Goal: Task Accomplishment & Management: Manage account settings

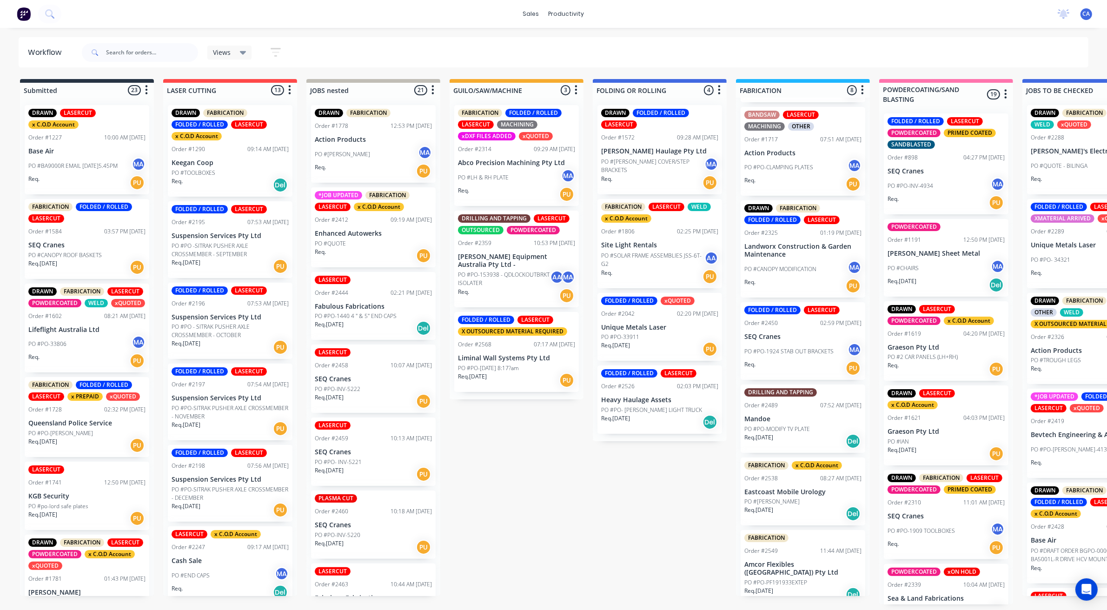
scroll to position [3, 0]
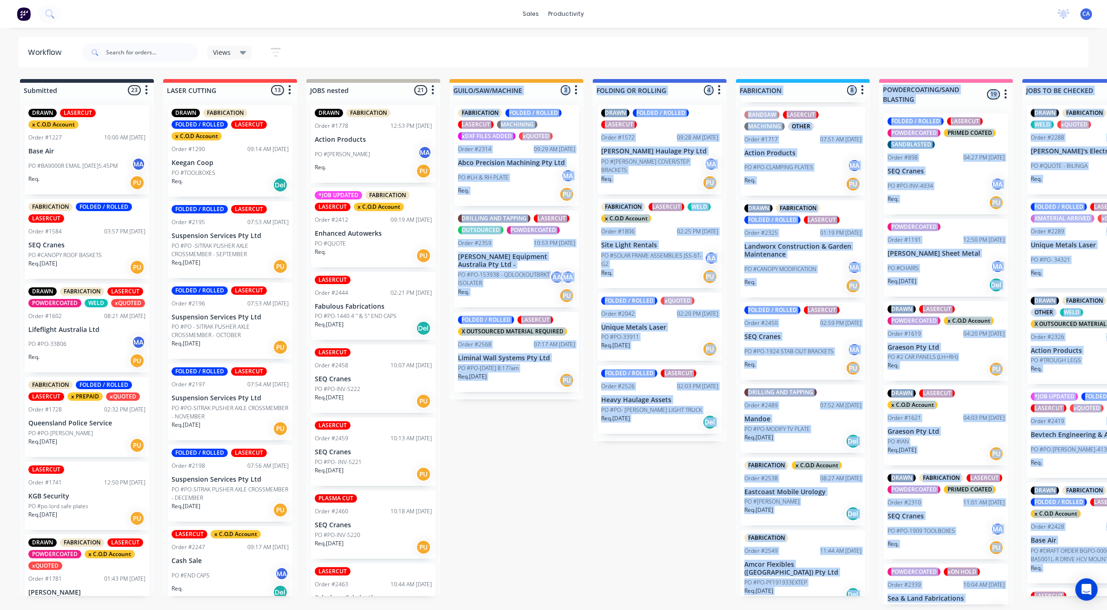
drag, startPoint x: 454, startPoint y: 615, endPoint x: 533, endPoint y: 626, distance: 79.5
click at [533, 554] on html "sales productivity sales Sales Orders Customers Price Level Manager productivit…" at bounding box center [553, 277] width 1107 height 554
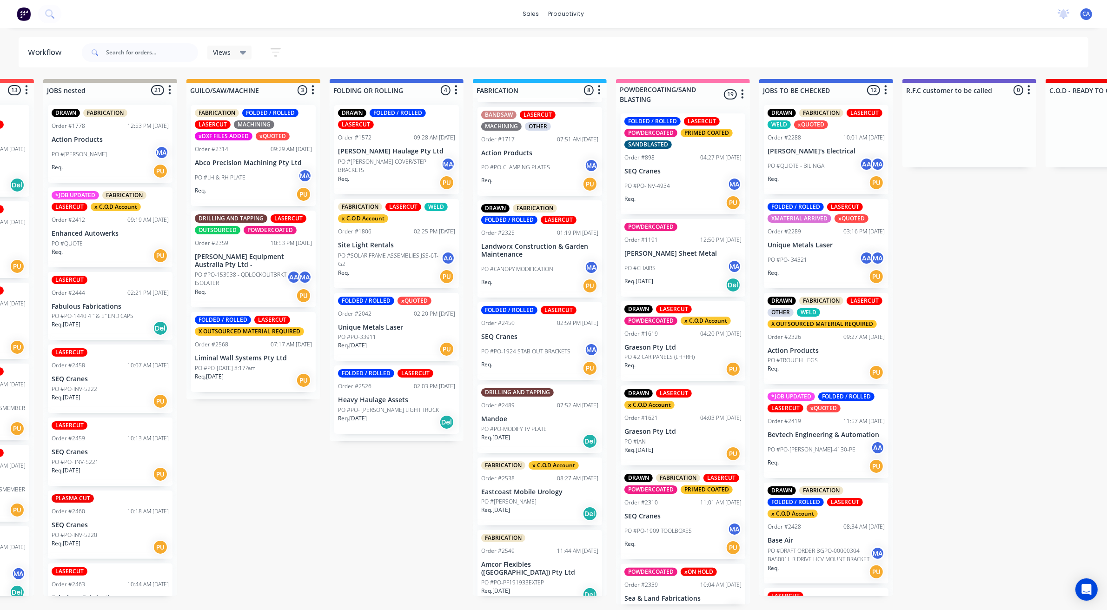
scroll to position [3, 299]
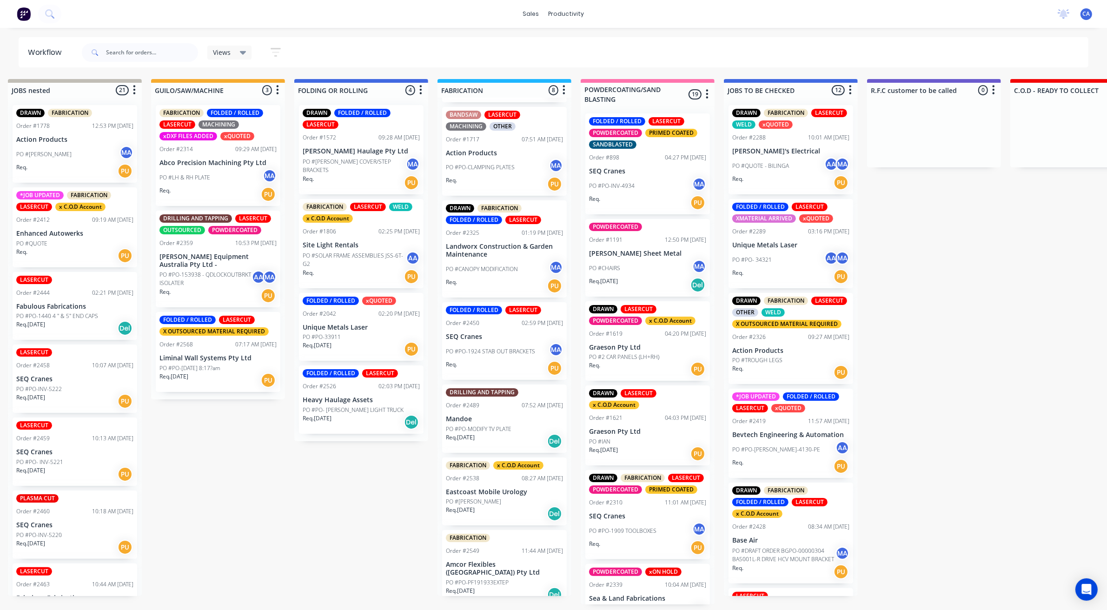
click at [502, 519] on div "FABRICATION x C.O.D Account Order #2538 08:27 AM [DATE] Eastcoast Mobile Urolog…" at bounding box center [504, 492] width 125 height 68
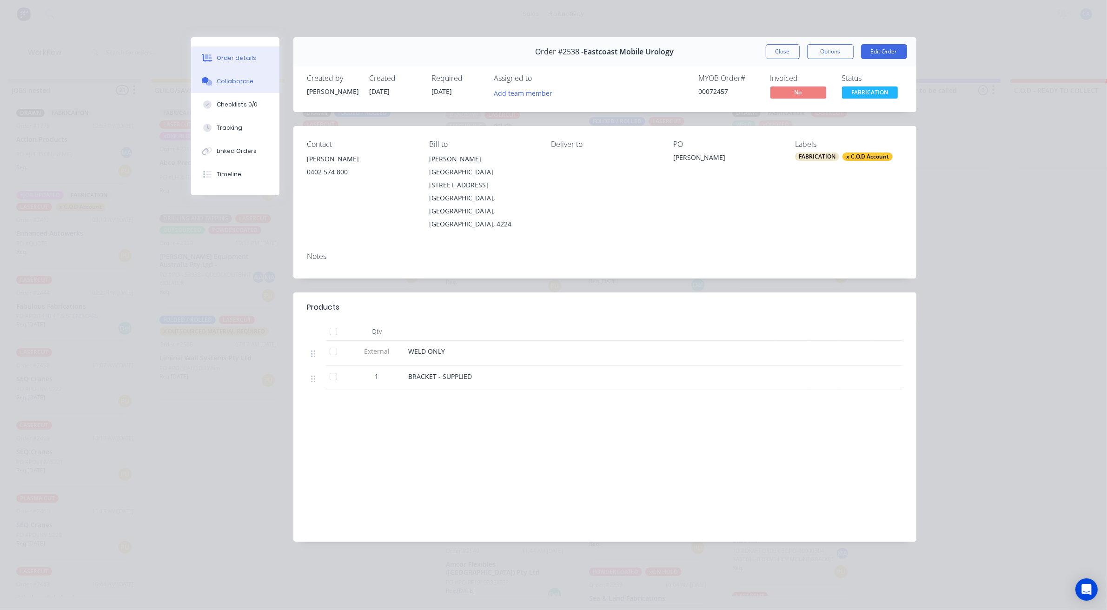
click at [253, 83] on button "Collaborate" at bounding box center [235, 81] width 88 height 23
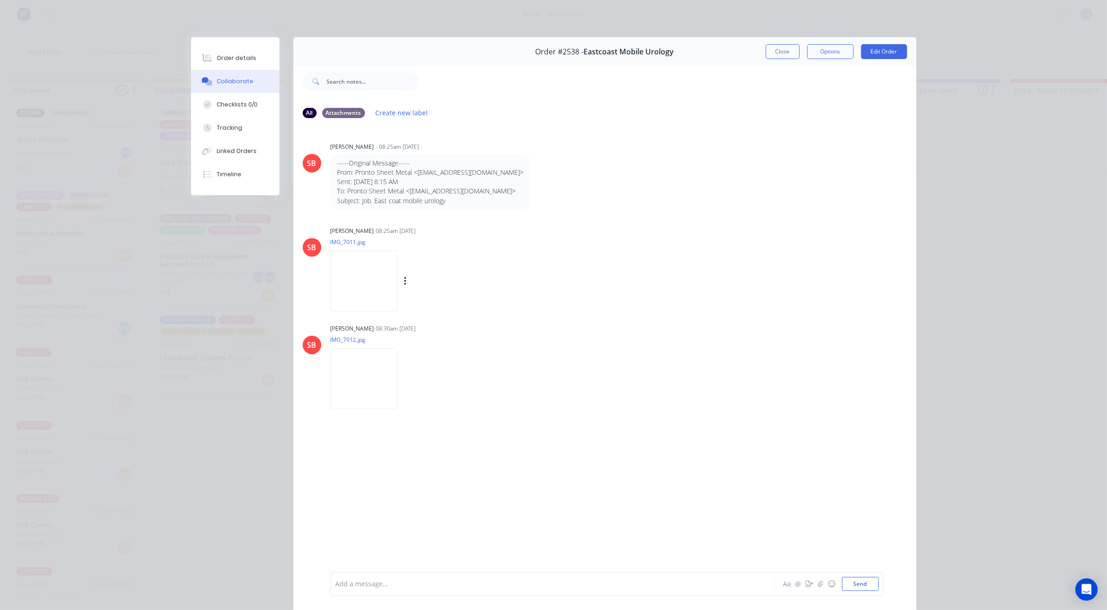
click at [348, 312] on img at bounding box center [364, 281] width 67 height 61
click at [772, 50] on button "Close" at bounding box center [783, 51] width 34 height 15
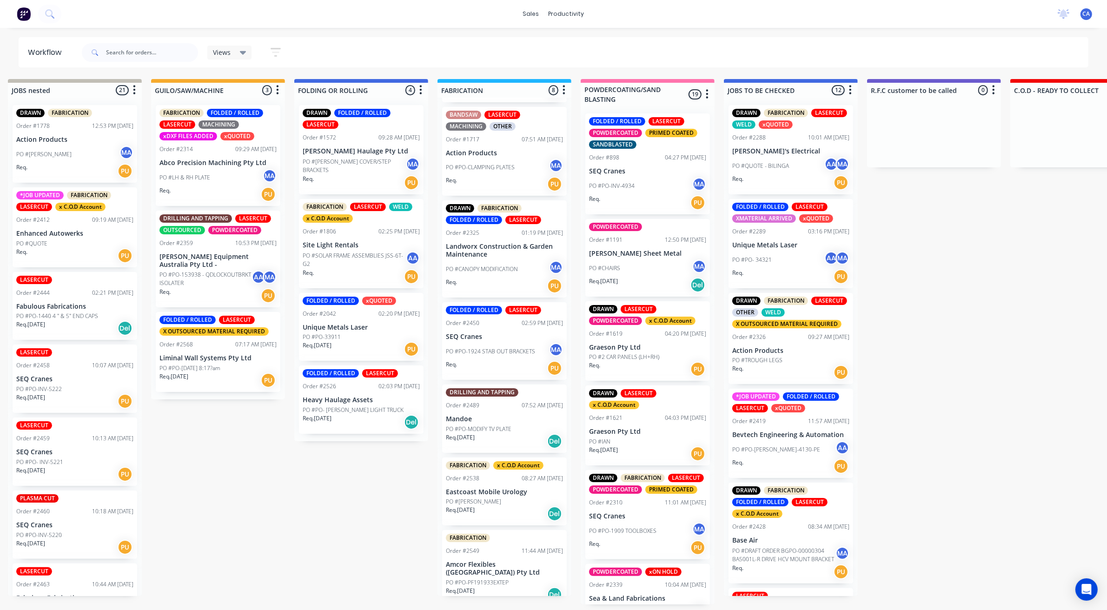
click at [512, 506] on div "Req. [DATE] Del" at bounding box center [504, 514] width 117 height 16
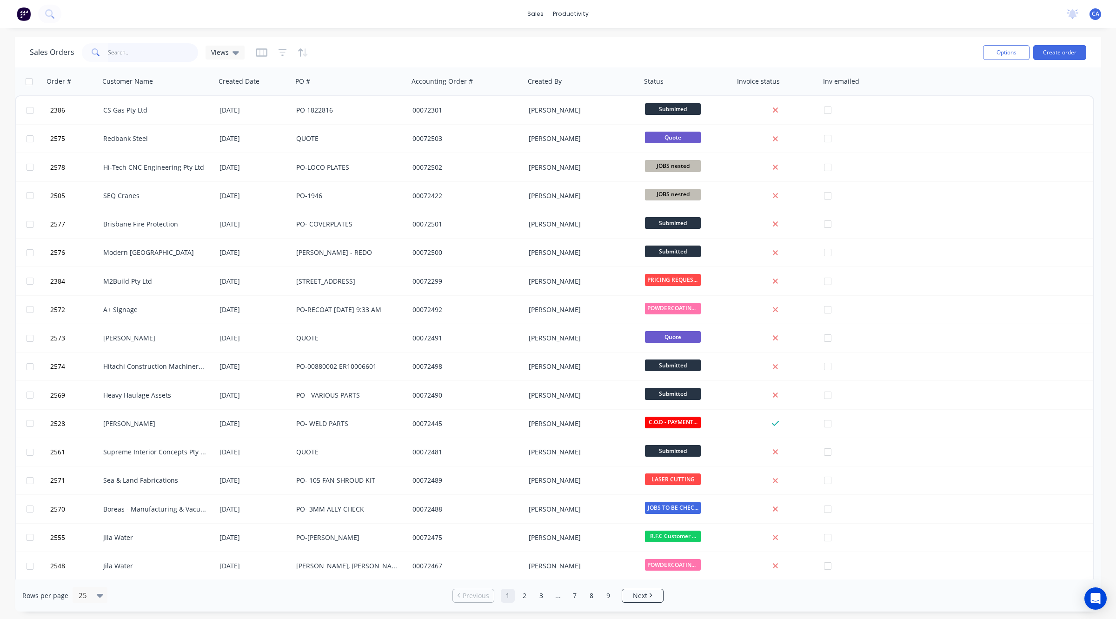
click at [129, 52] on input "text" at bounding box center [153, 52] width 91 height 19
click at [559, 17] on div "productivity" at bounding box center [570, 14] width 45 height 14
click at [590, 49] on button "Workflow" at bounding box center [610, 44] width 123 height 19
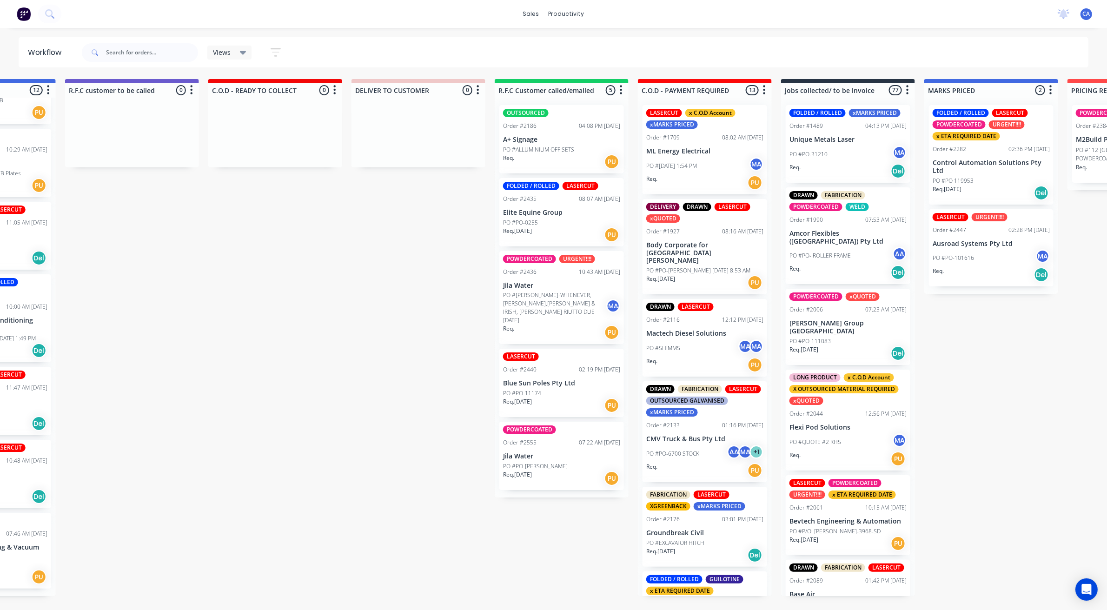
scroll to position [0, 1105]
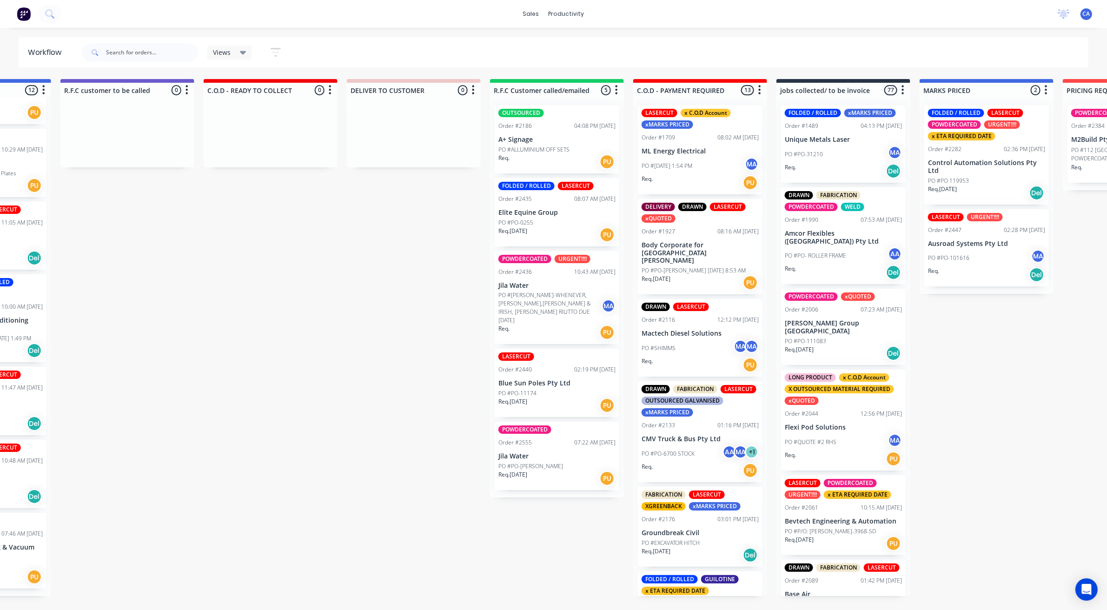
click at [692, 168] on p "PO #[DATE] 1:54 PM" at bounding box center [667, 166] width 51 height 8
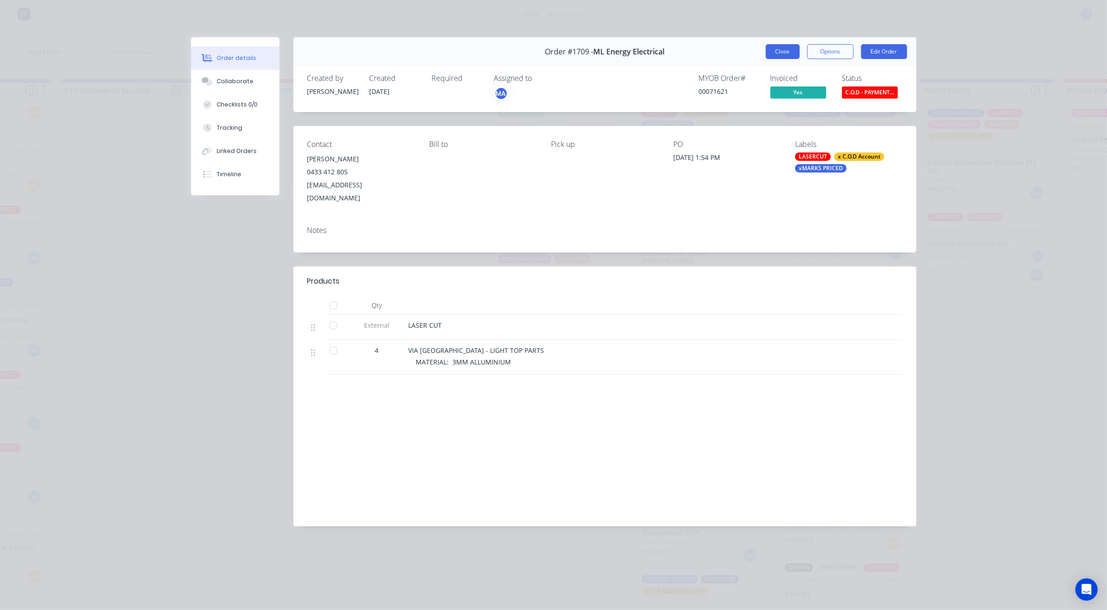
click at [788, 51] on button "Close" at bounding box center [783, 51] width 34 height 15
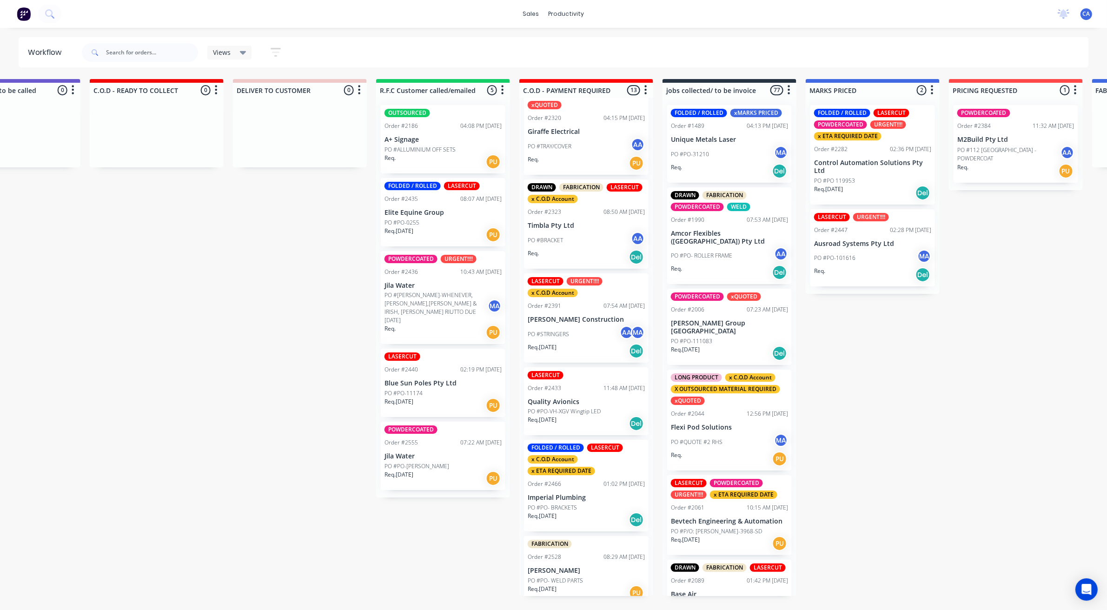
scroll to position [693, 0]
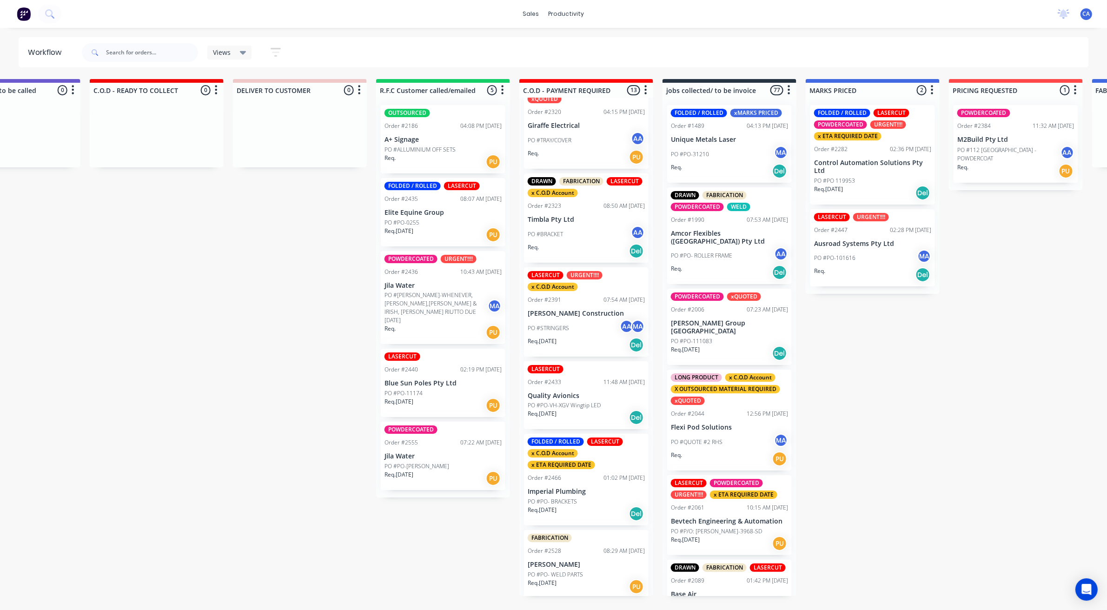
click at [596, 561] on p "[PERSON_NAME]" at bounding box center [586, 565] width 117 height 8
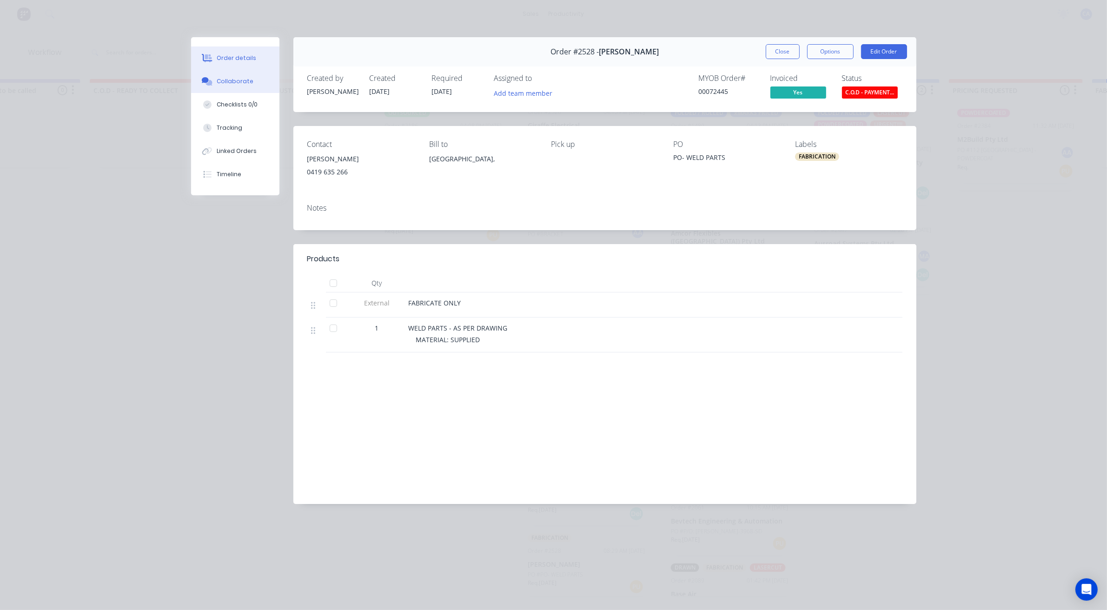
click at [238, 80] on div "Collaborate" at bounding box center [235, 81] width 37 height 8
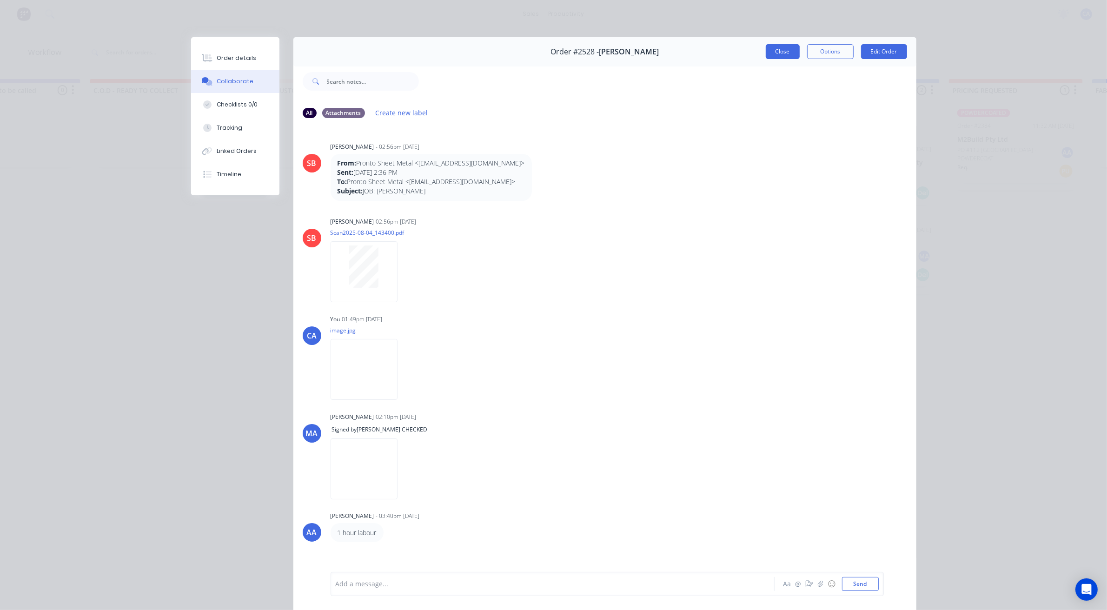
click at [777, 48] on button "Close" at bounding box center [783, 51] width 34 height 15
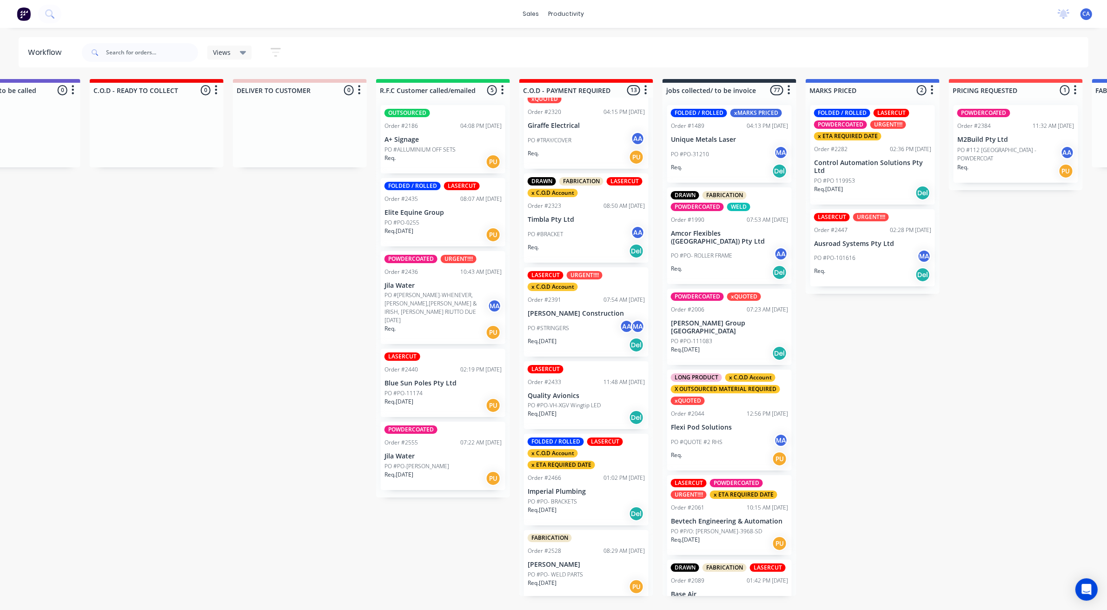
click at [68, 52] on div "Workflow" at bounding box center [49, 53] width 61 height 28
click at [47, 18] on icon at bounding box center [49, 13] width 9 height 9
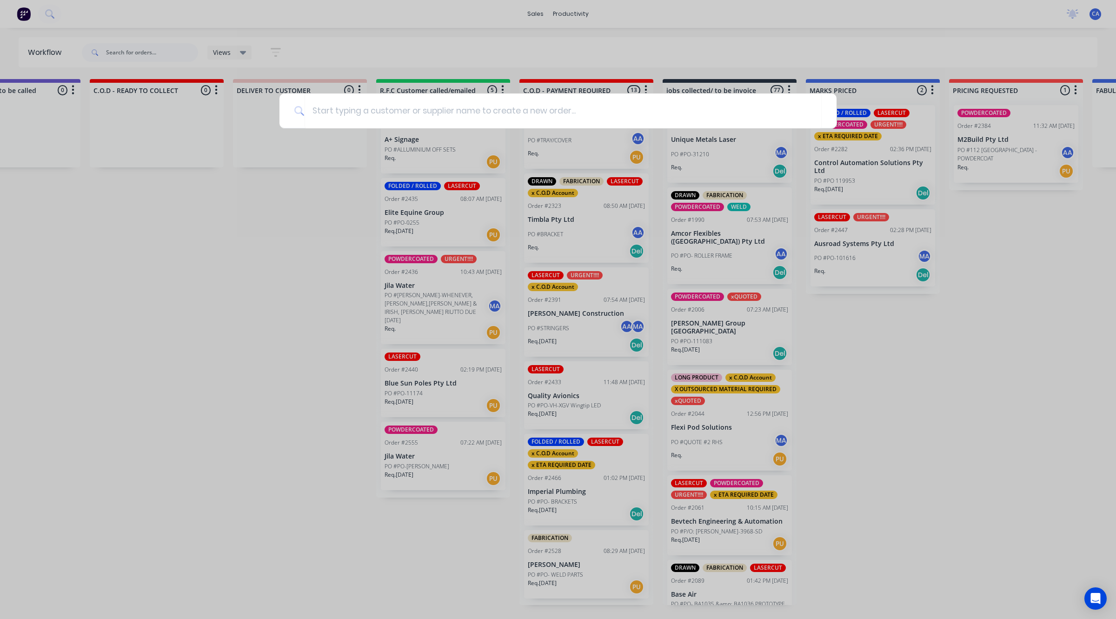
click at [987, 366] on div at bounding box center [558, 309] width 1116 height 619
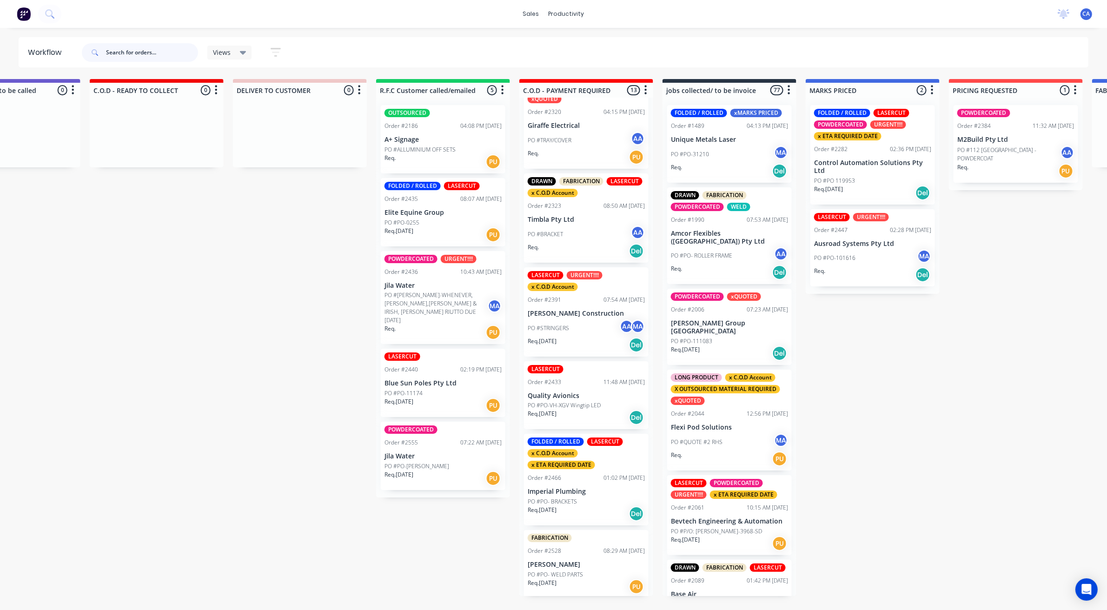
click at [123, 52] on input "text" at bounding box center [152, 52] width 92 height 19
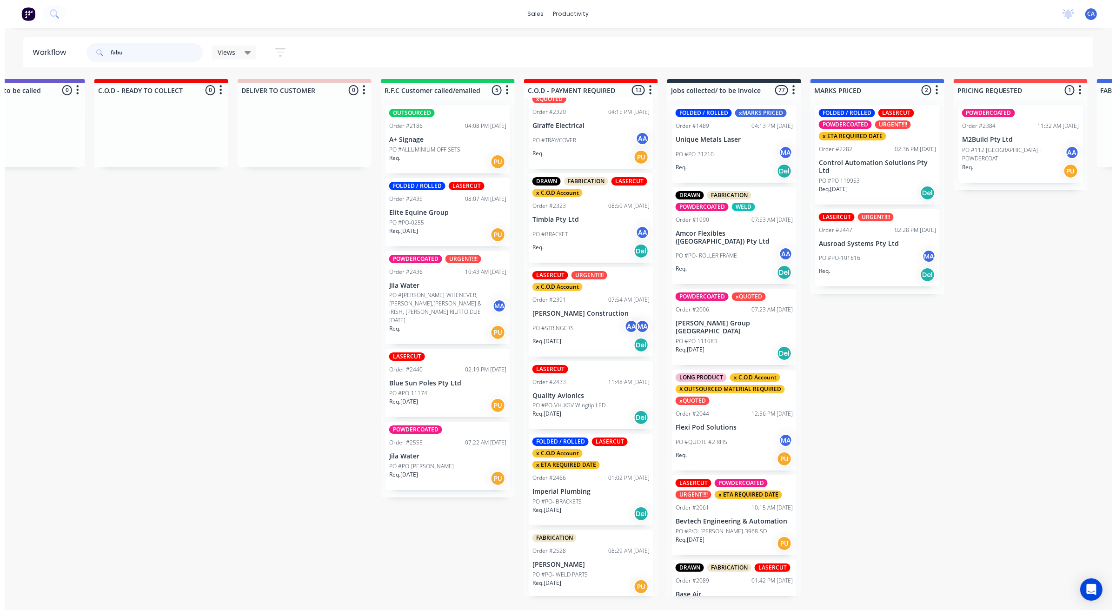
scroll to position [0, 0]
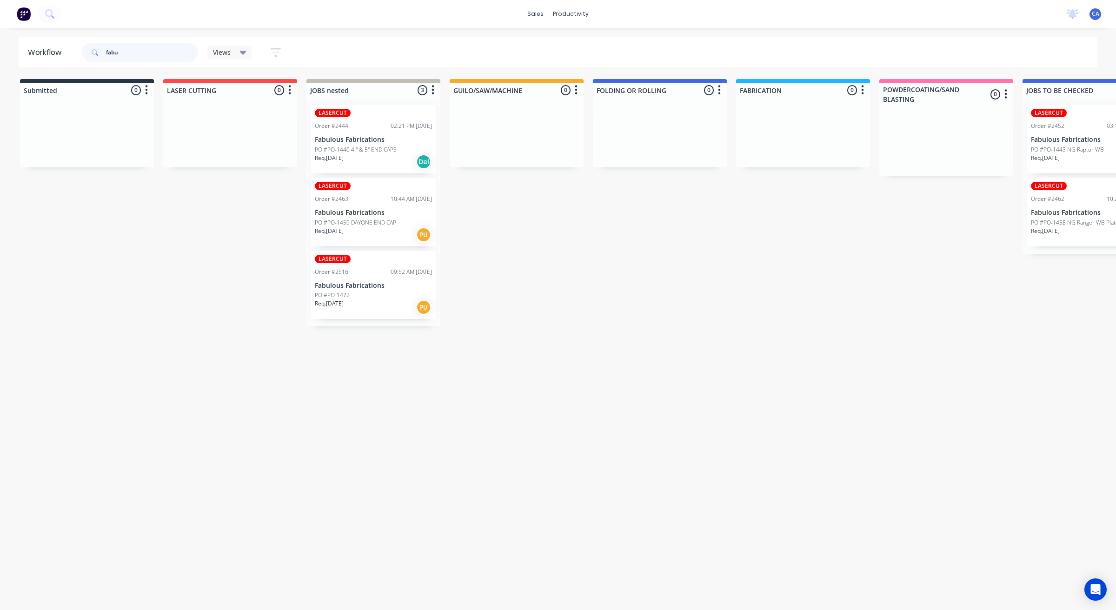
type input "fabu"
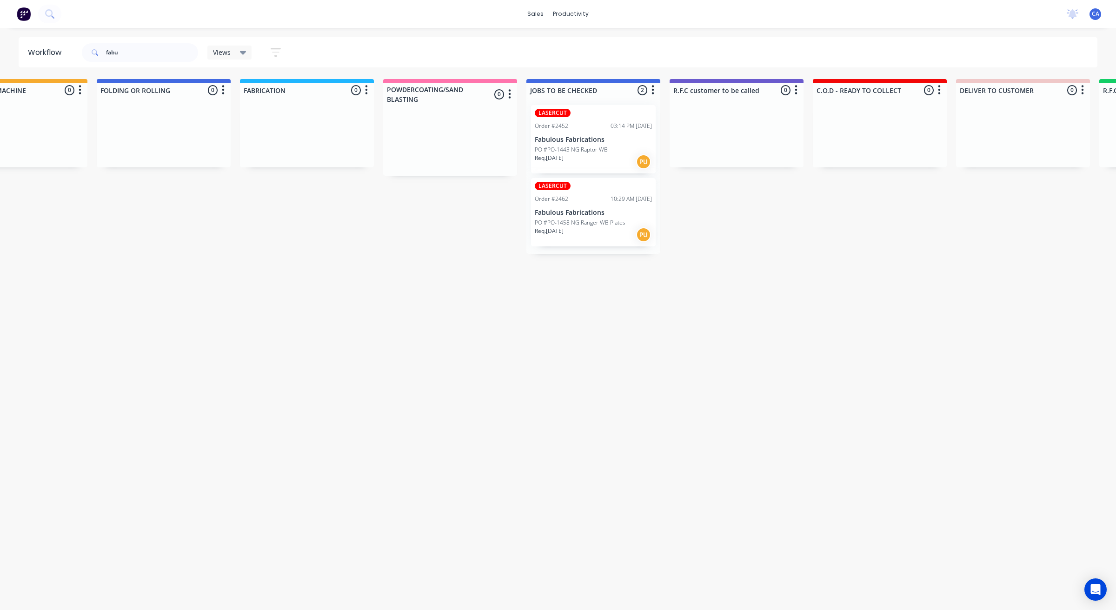
drag, startPoint x: 636, startPoint y: 191, endPoint x: 703, endPoint y: 184, distance: 66.9
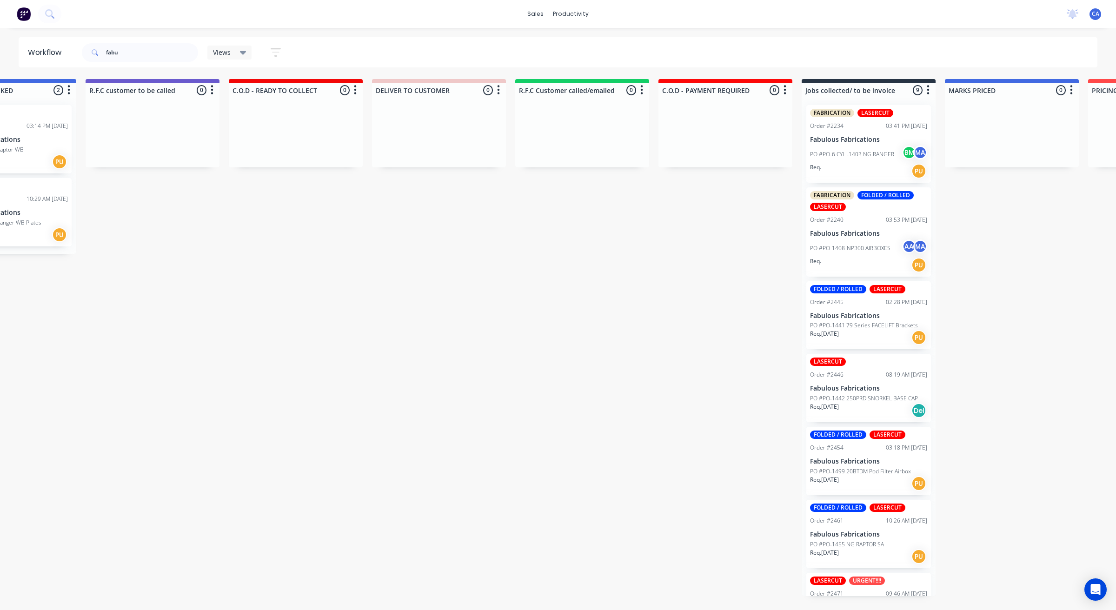
drag, startPoint x: 459, startPoint y: 190, endPoint x: 546, endPoint y: 203, distance: 87.9
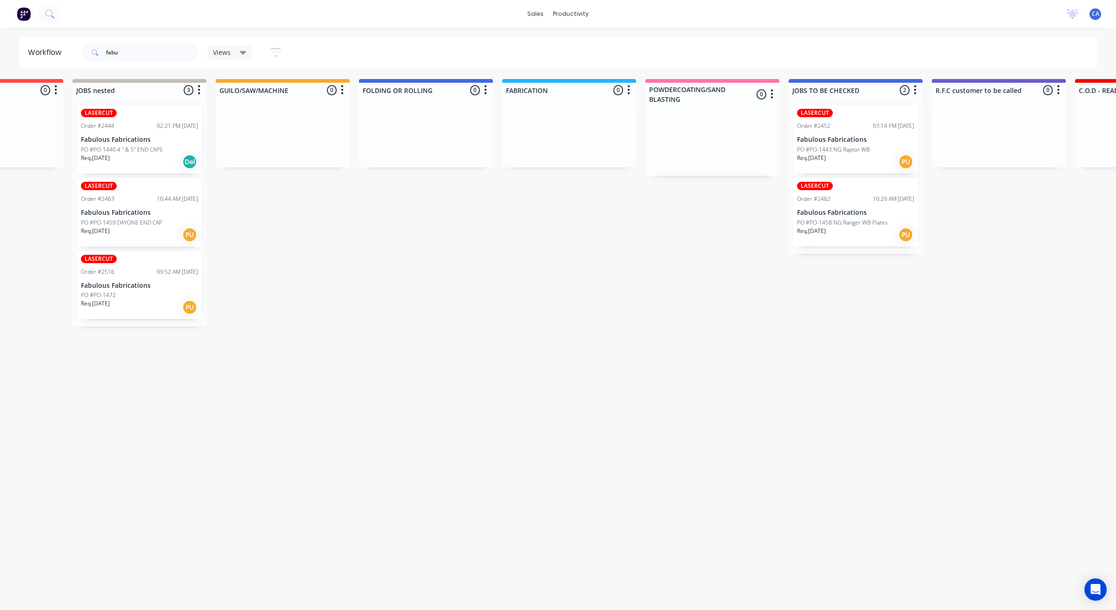
drag, startPoint x: 546, startPoint y: 203, endPoint x: 492, endPoint y: 206, distance: 54.9
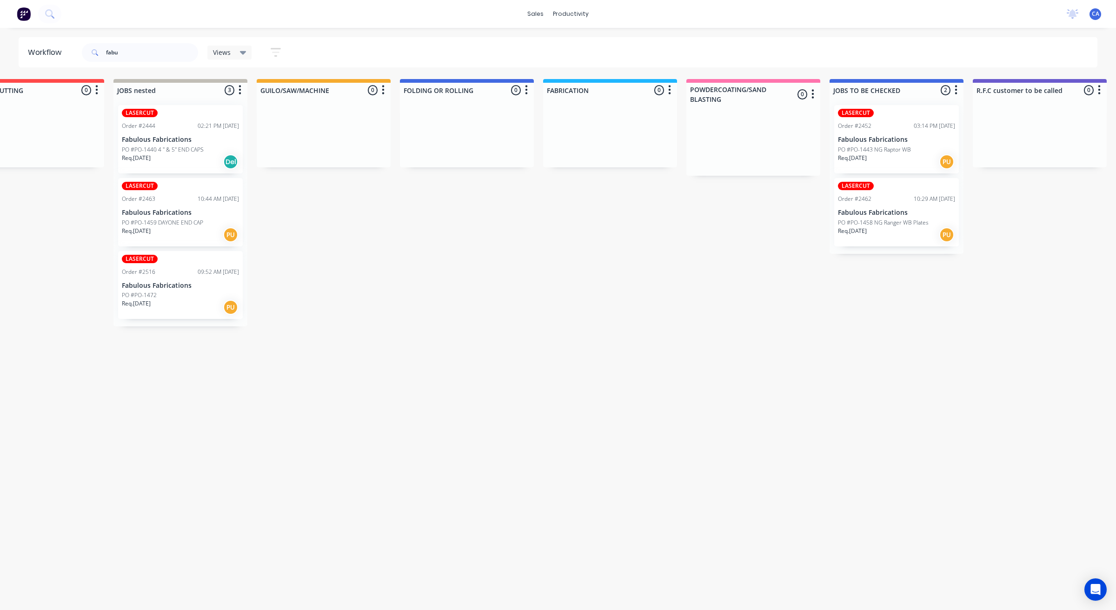
click at [180, 295] on div "PO #PO-1472" at bounding box center [180, 295] width 117 height 8
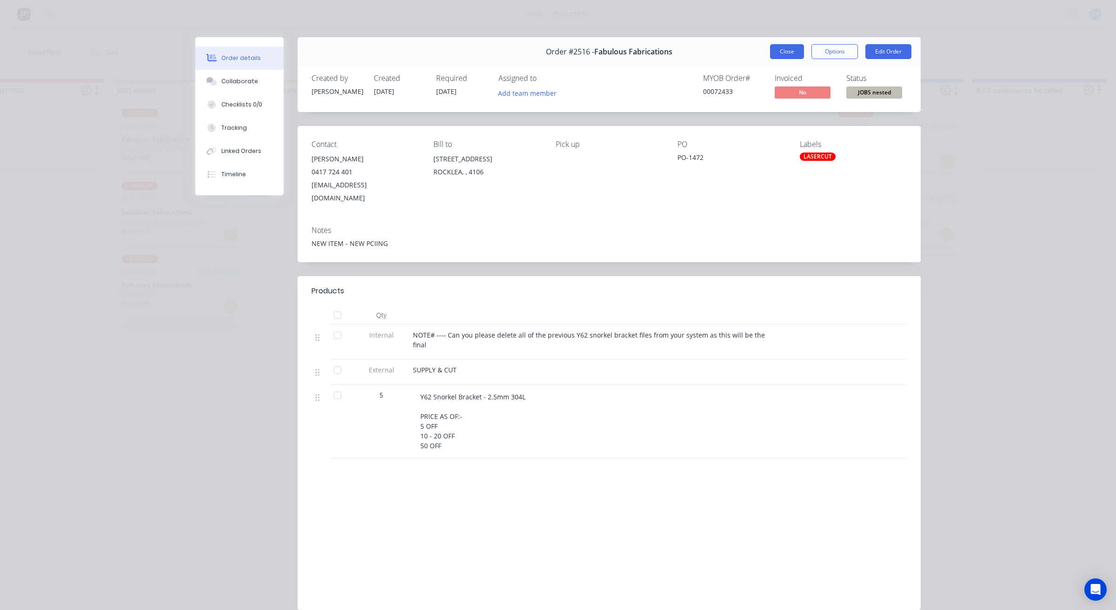
click at [772, 54] on button "Close" at bounding box center [787, 51] width 34 height 15
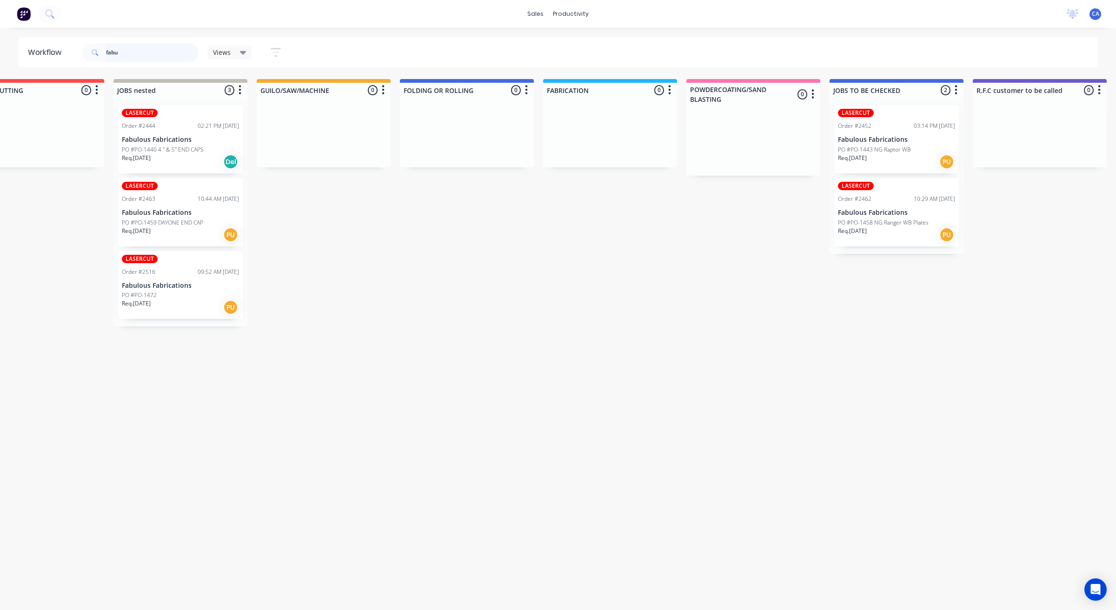
drag, startPoint x: 116, startPoint y: 47, endPoint x: 0, endPoint y: 49, distance: 116.3
click at [0, 49] on div "Workflow fabu Views Save new view None (Default) edit Show/Hide statuses Show l…" at bounding box center [558, 52] width 1116 height 30
drag, startPoint x: 131, startPoint y: 52, endPoint x: 0, endPoint y: 27, distance: 133.0
click at [28, 43] on header "Workflow fabu Views Save new view None (Default) edit Show/Hide statuses Show l…" at bounding box center [558, 52] width 1079 height 30
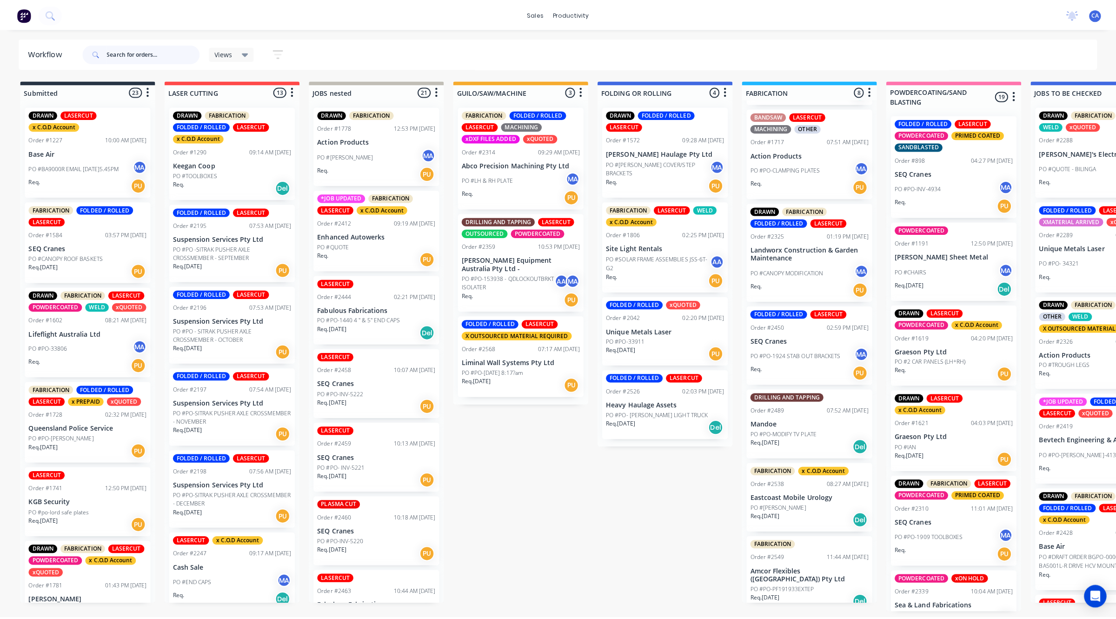
scroll to position [0, 0]
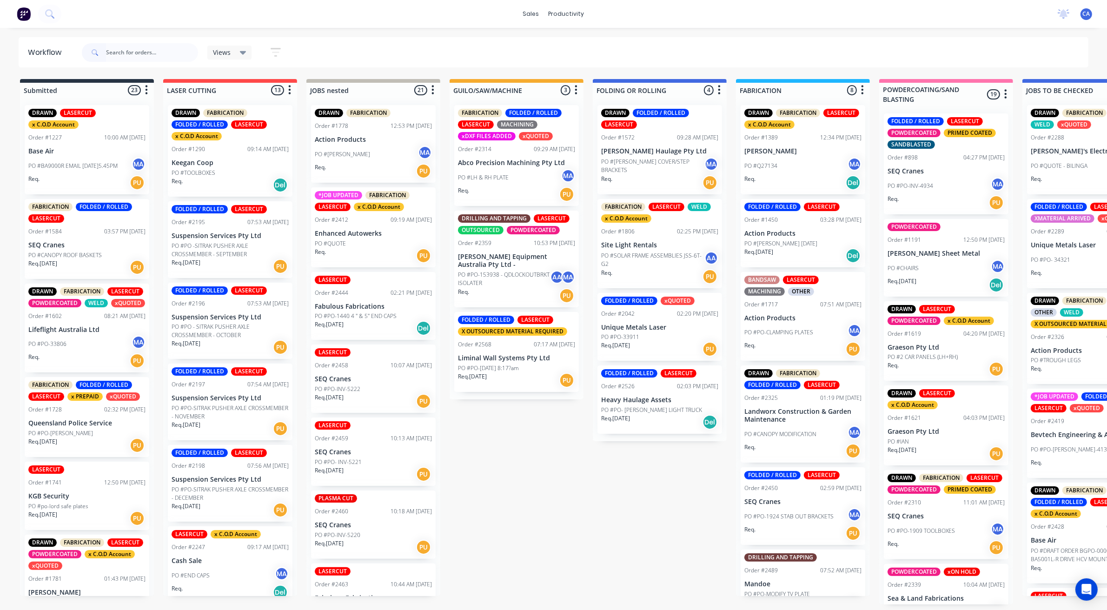
click at [652, 408] on p "PO #PO- [PERSON_NAME] LIGHT TRUCK" at bounding box center [651, 410] width 101 height 8
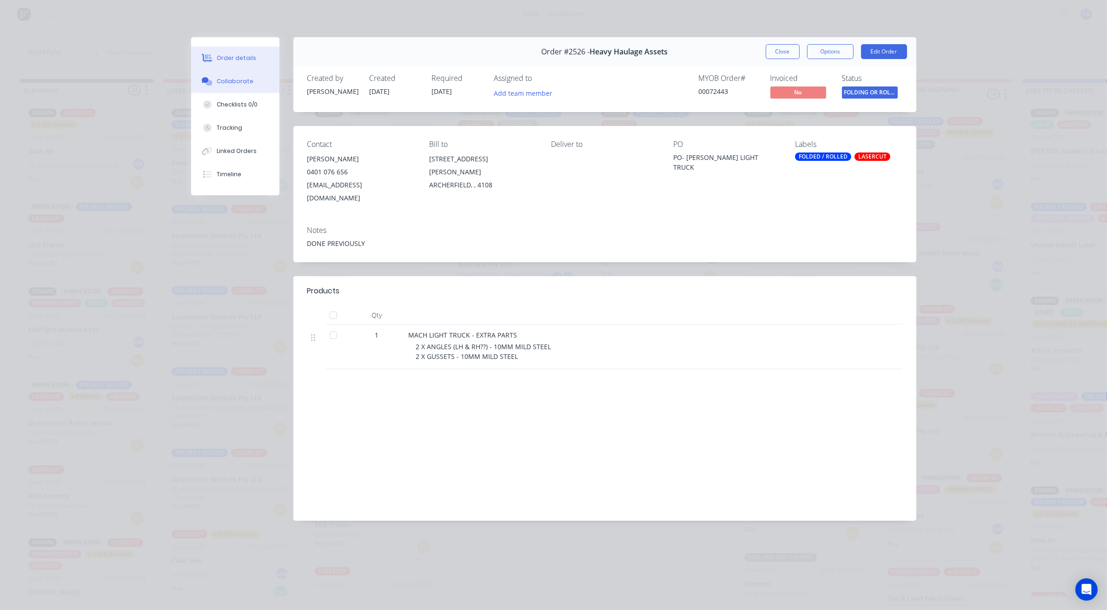
click at [244, 73] on button "Collaborate" at bounding box center [235, 81] width 88 height 23
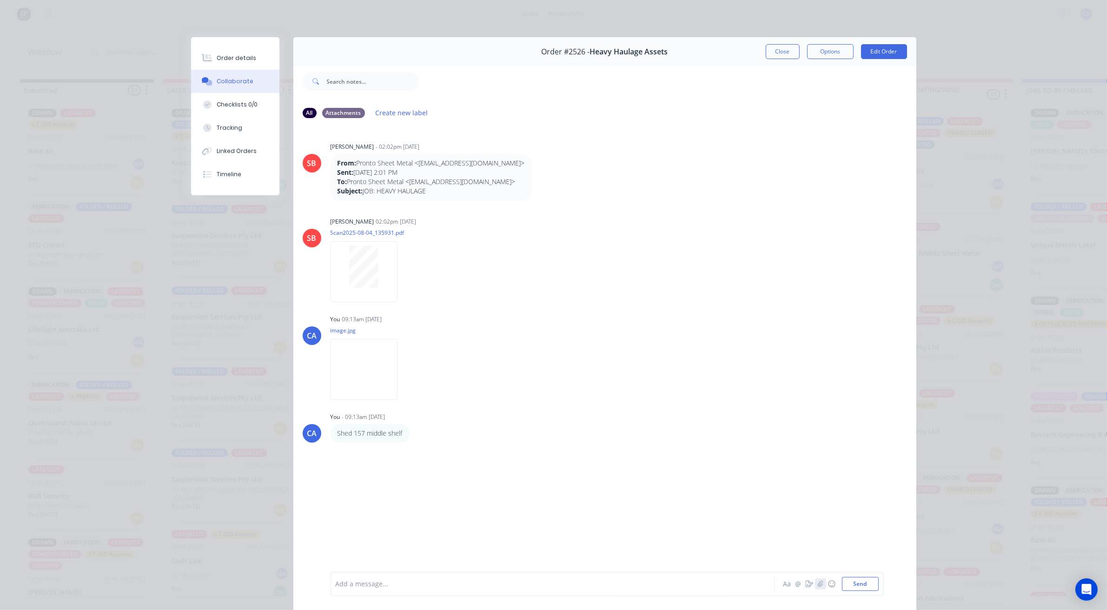
click at [817, 579] on button "button" at bounding box center [820, 584] width 11 height 11
click at [226, 124] on div "Tracking" at bounding box center [230, 128] width 26 height 8
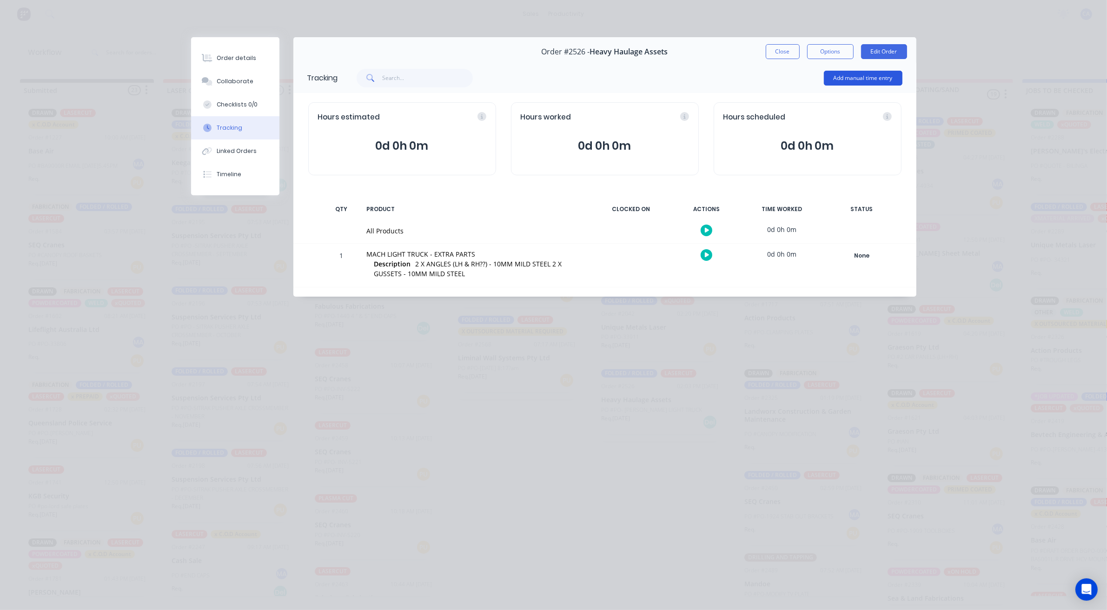
click at [862, 74] on button "Add manual time entry" at bounding box center [863, 78] width 79 height 15
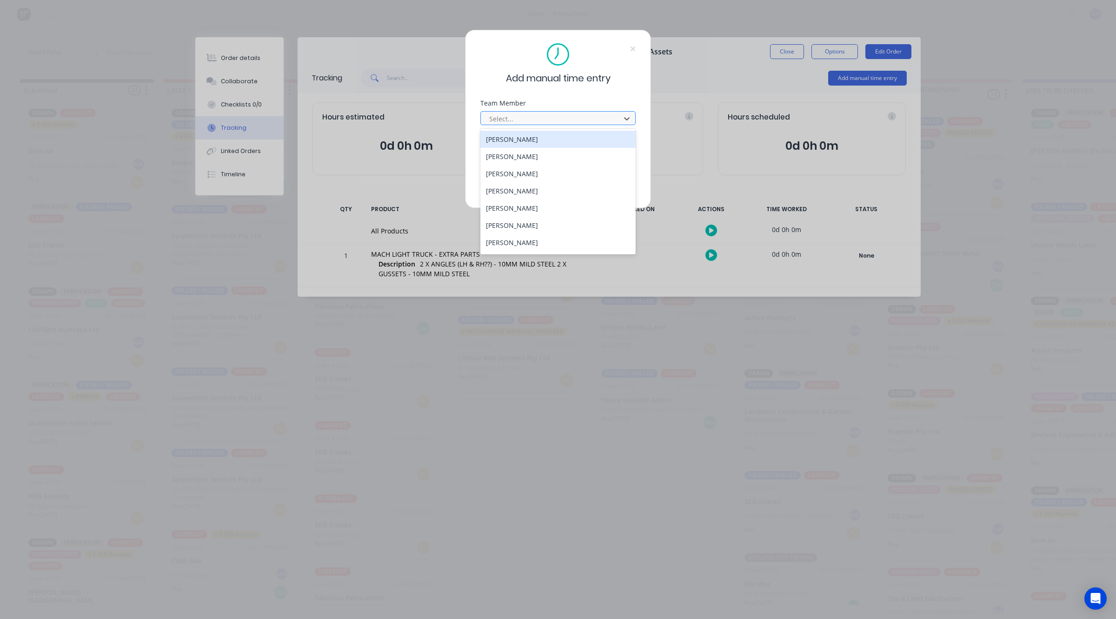
click at [533, 114] on div at bounding box center [551, 119] width 127 height 12
click at [519, 189] on div "[PERSON_NAME]" at bounding box center [557, 190] width 155 height 17
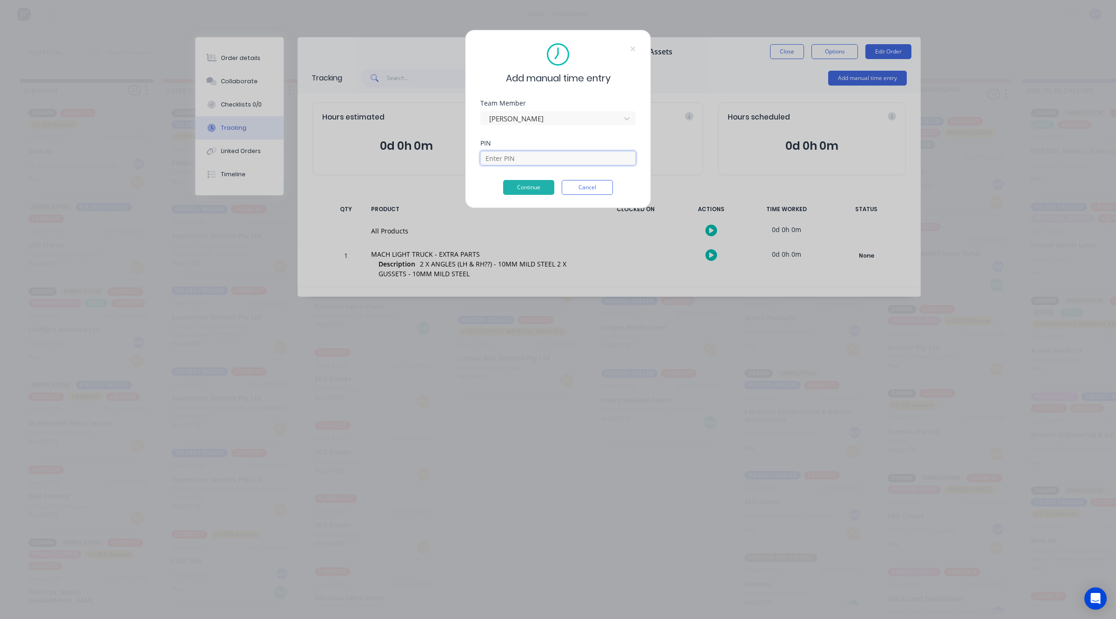
click at [539, 156] on input at bounding box center [557, 158] width 155 height 14
type input "0000"
click at [532, 191] on button "Continue" at bounding box center [528, 187] width 51 height 15
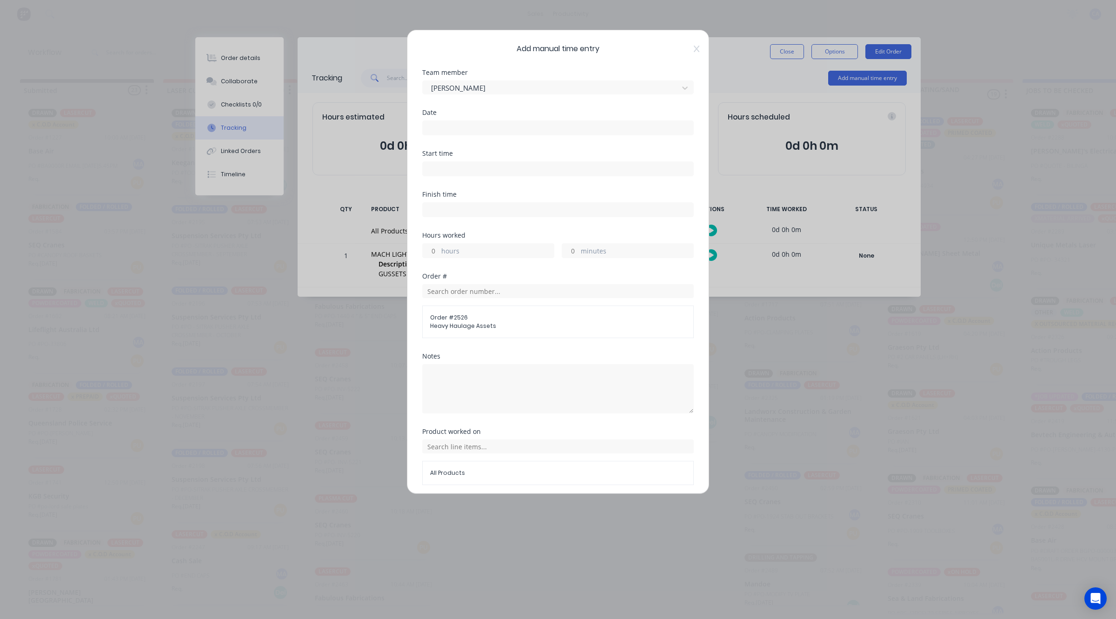
click at [452, 126] on input at bounding box center [558, 128] width 271 height 14
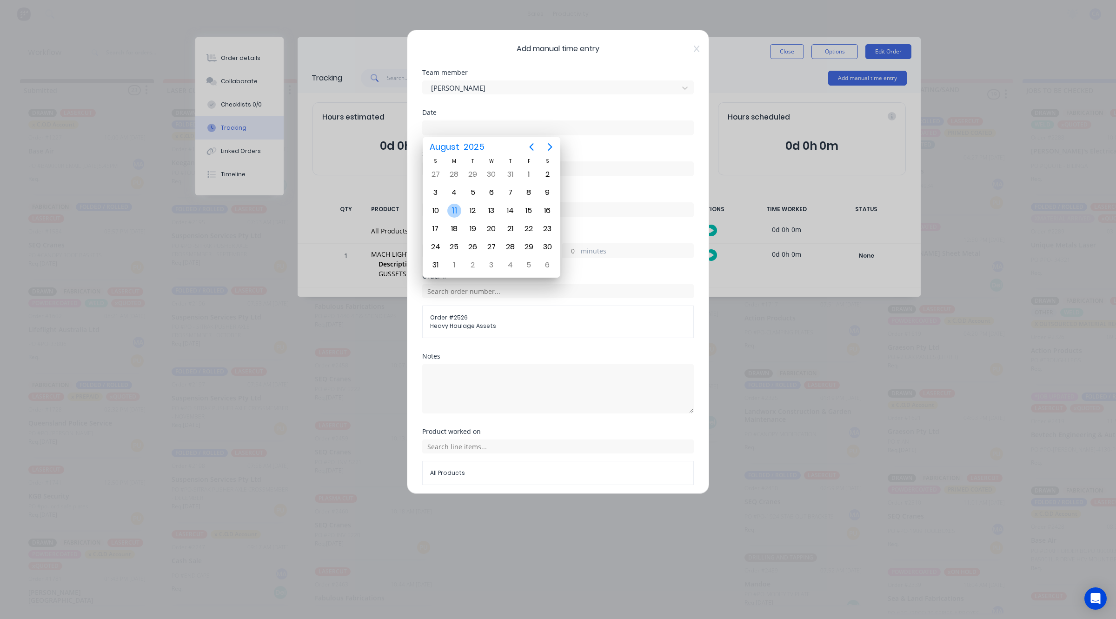
click at [453, 208] on div "11" at bounding box center [454, 211] width 14 height 14
type input "[DATE]"
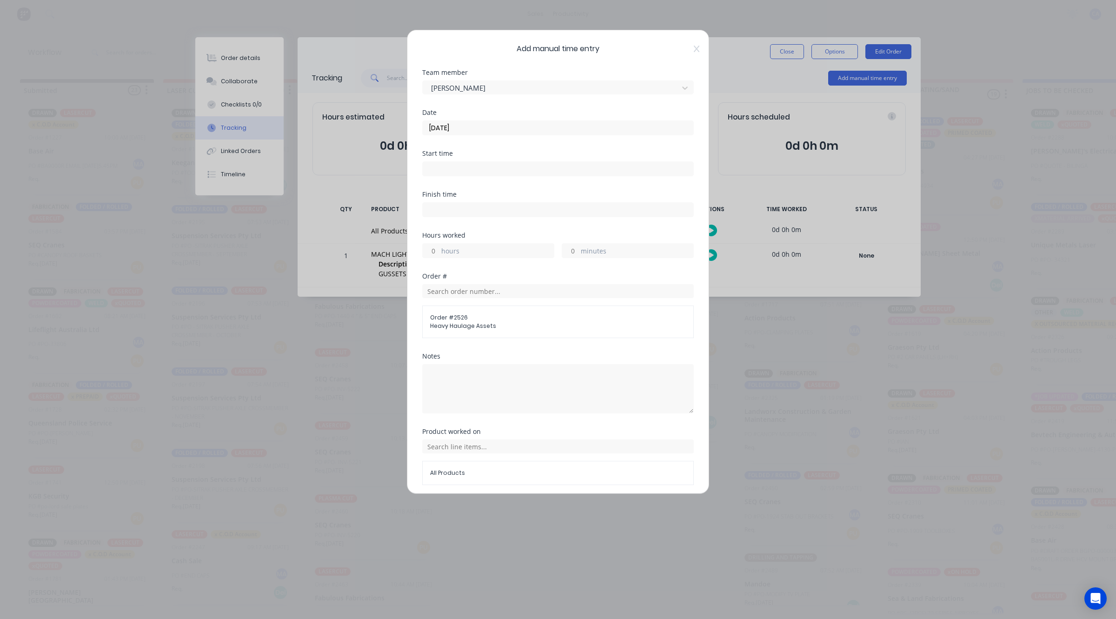
click at [566, 252] on input "minutes" at bounding box center [570, 251] width 16 height 14
type input "30"
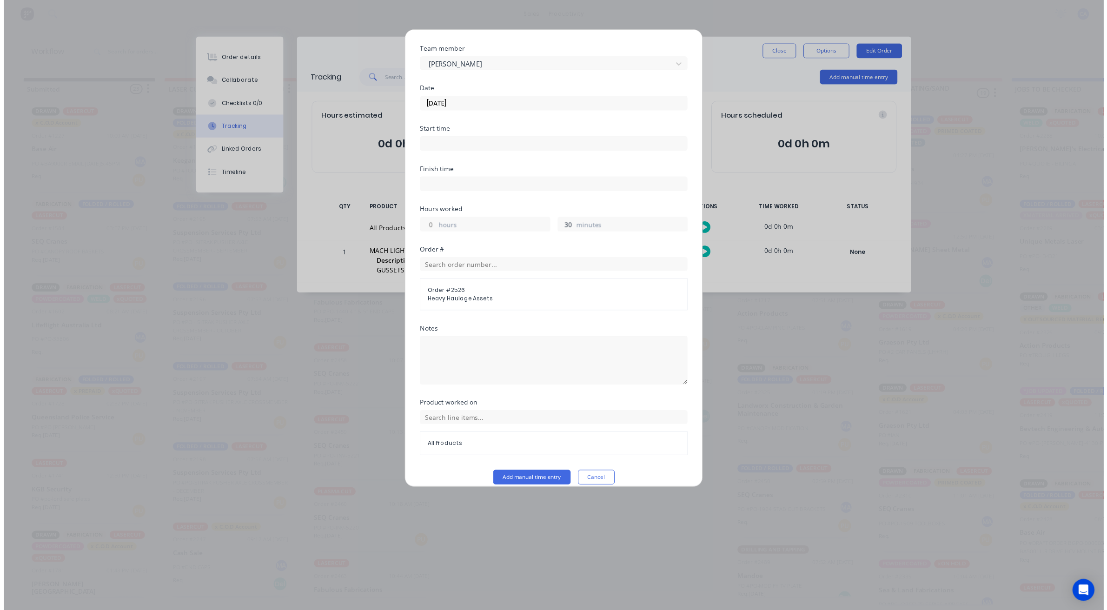
scroll to position [36, 0]
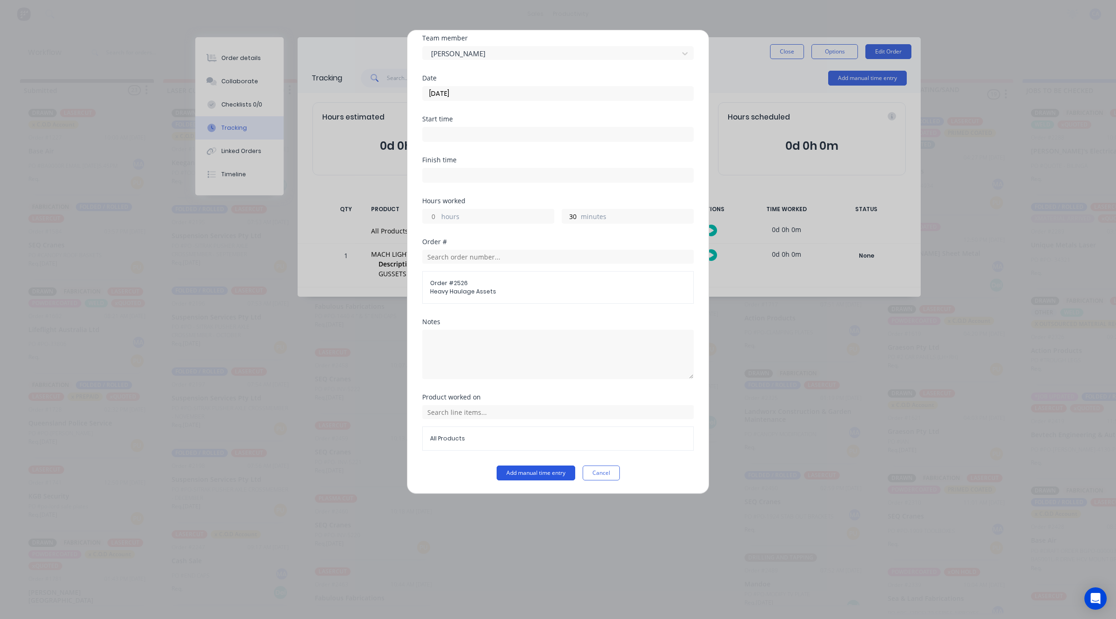
click at [552, 472] on button "Add manual time entry" at bounding box center [536, 473] width 79 height 15
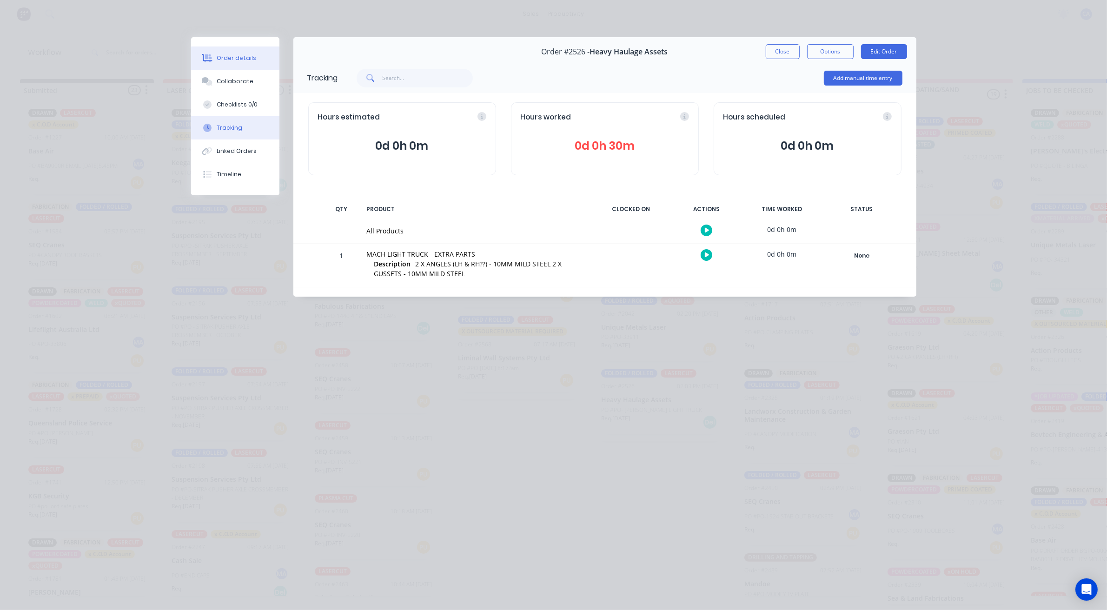
click at [224, 53] on button "Order details" at bounding box center [235, 58] width 88 height 23
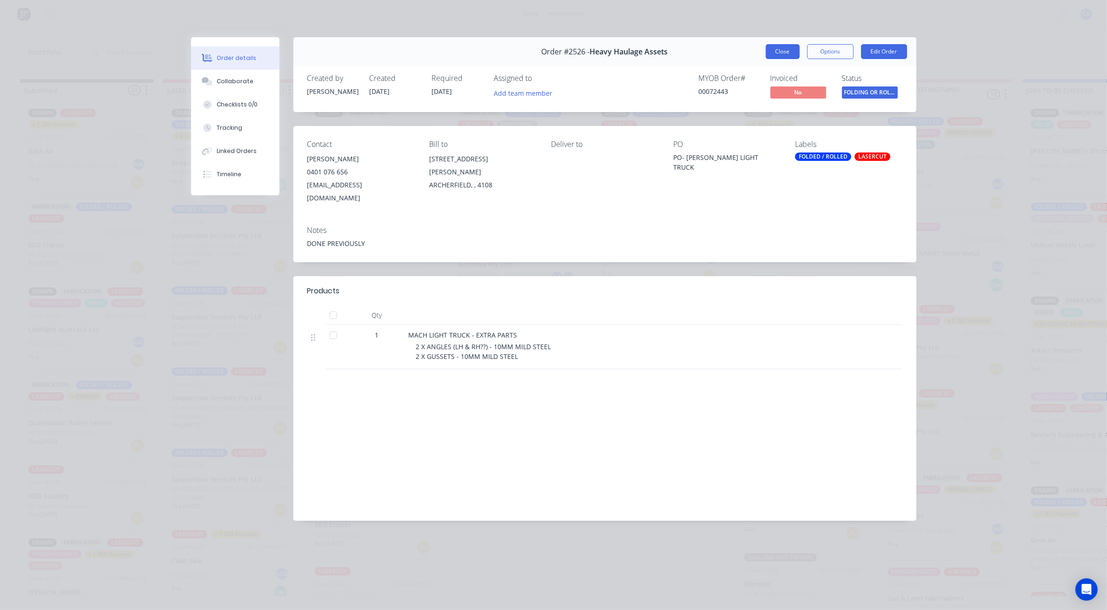
click at [775, 51] on button "Close" at bounding box center [783, 51] width 34 height 15
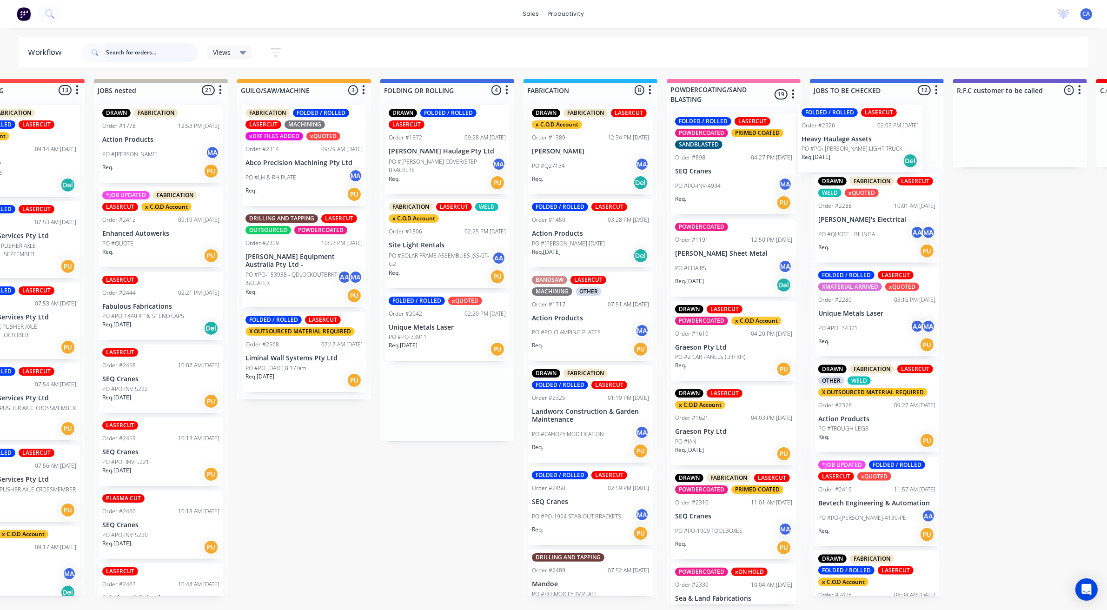
scroll to position [0, 219]
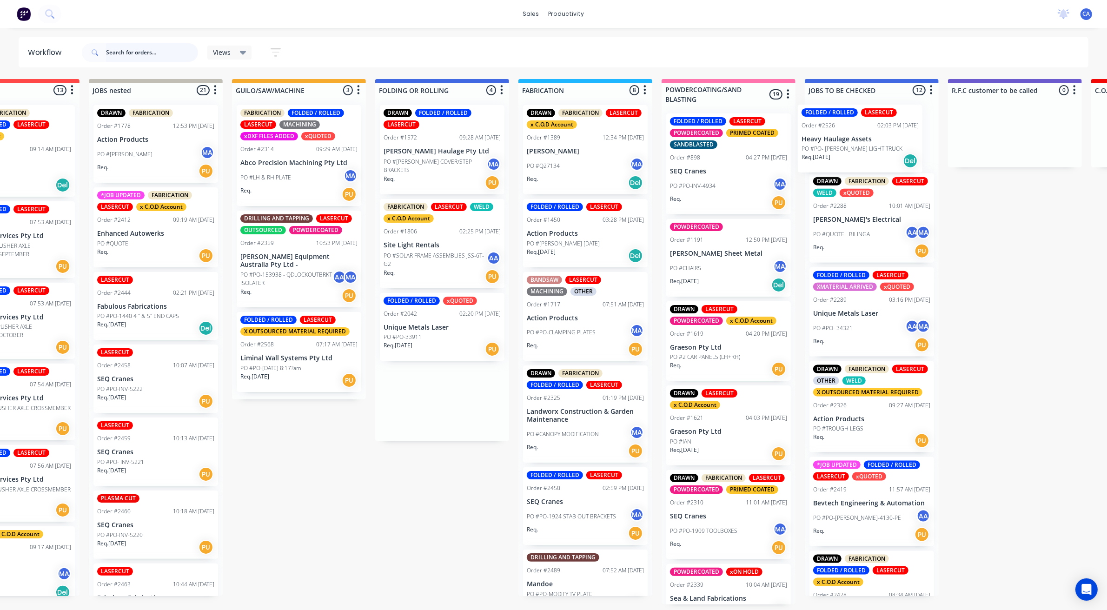
drag, startPoint x: 636, startPoint y: 419, endPoint x: 818, endPoint y: 152, distance: 323.4
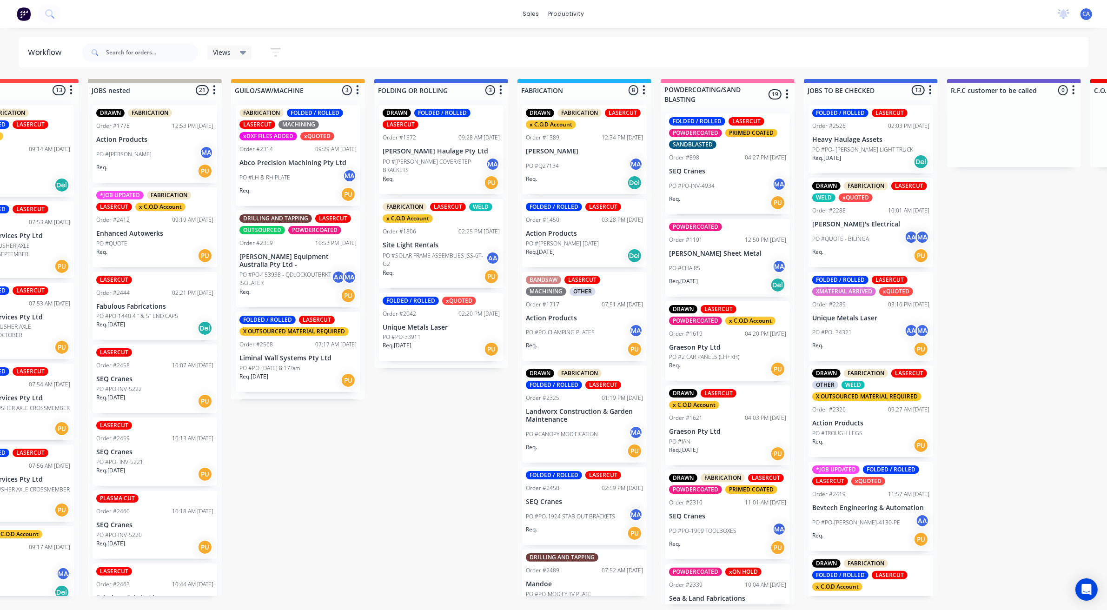
click at [154, 237] on div "*JOB UPDATED FABRICATION LASERCUT x C.O.D Account Order #2412 09:19 AM [DATE] E…" at bounding box center [155, 227] width 125 height 80
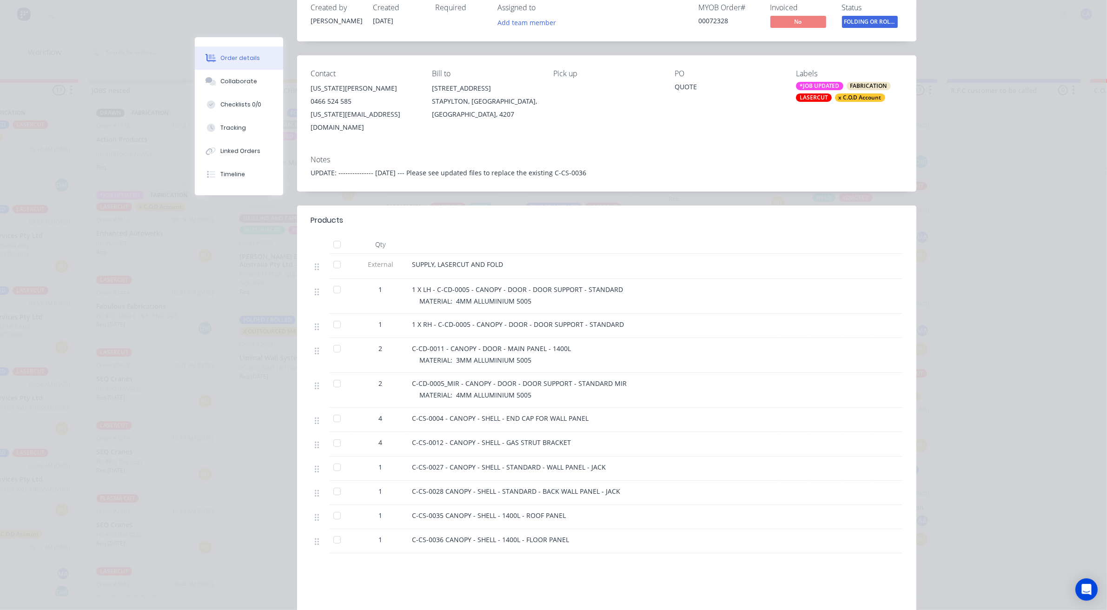
scroll to position [174, 0]
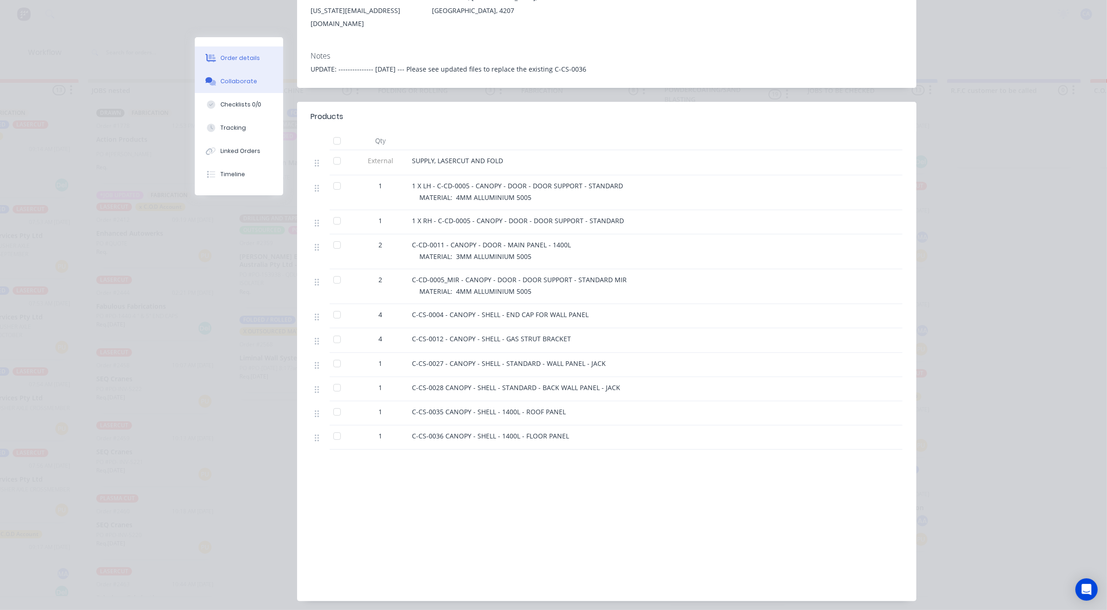
click at [243, 84] on div "Collaborate" at bounding box center [238, 81] width 37 height 8
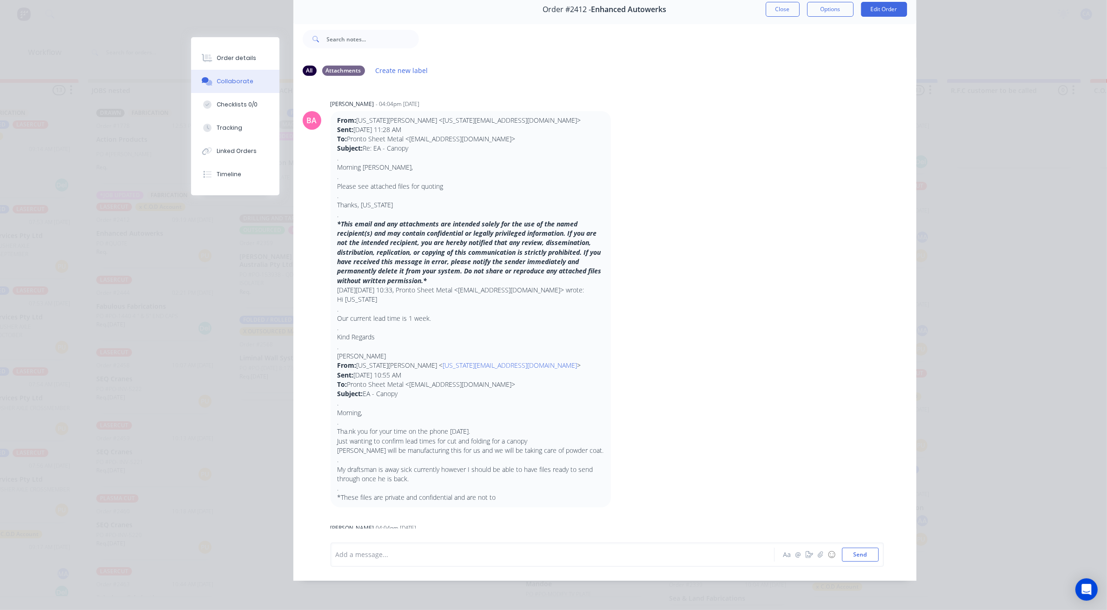
scroll to position [0, 0]
click at [243, 64] on button "Order details" at bounding box center [235, 58] width 88 height 23
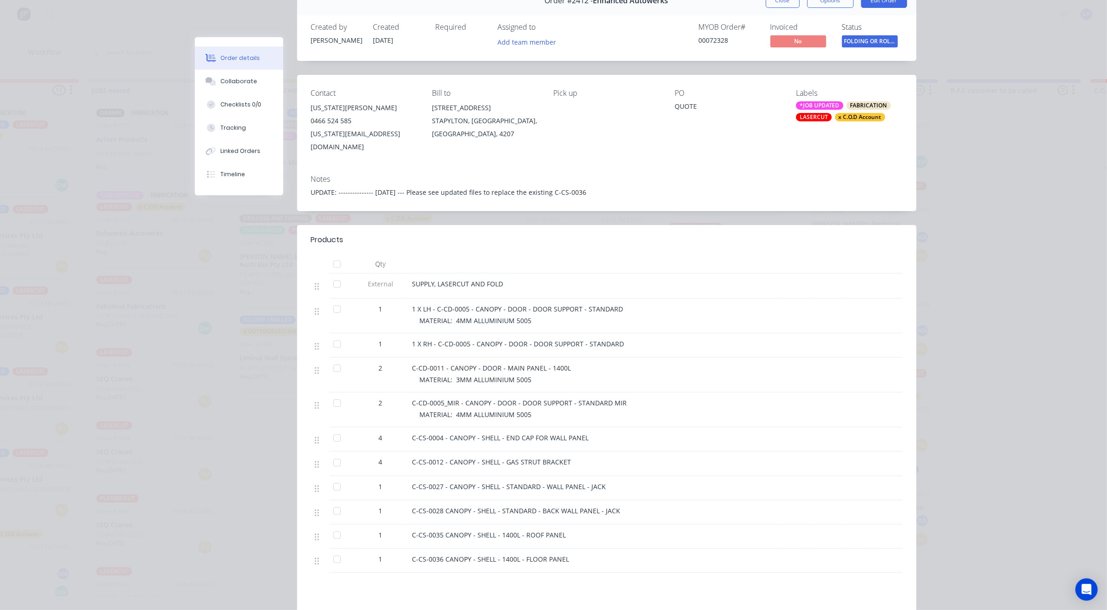
scroll to position [109, 0]
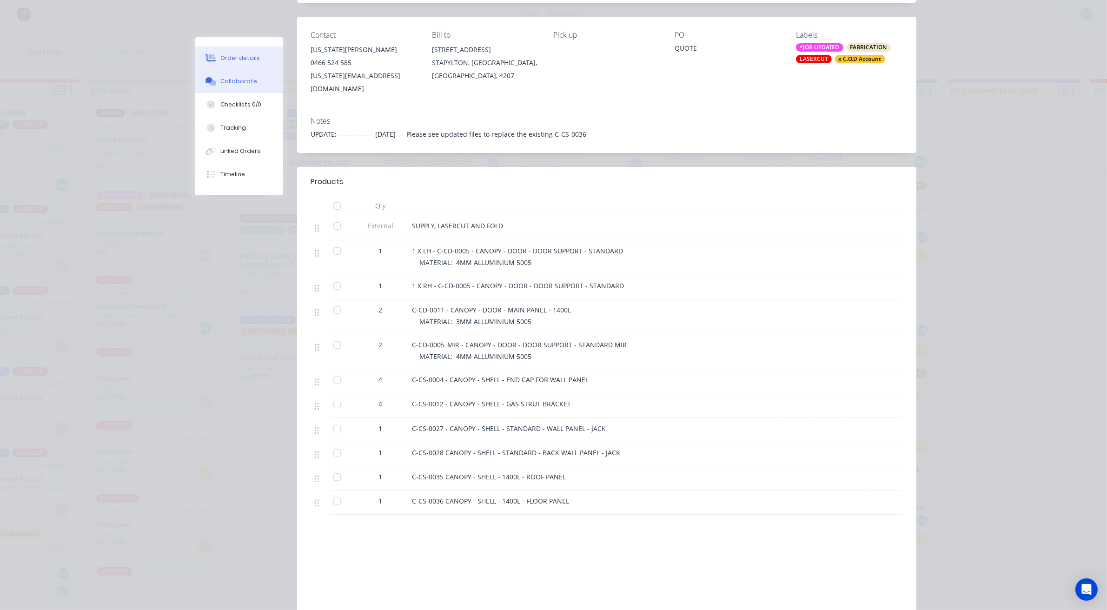
click at [253, 81] on button "Collaborate" at bounding box center [239, 81] width 88 height 23
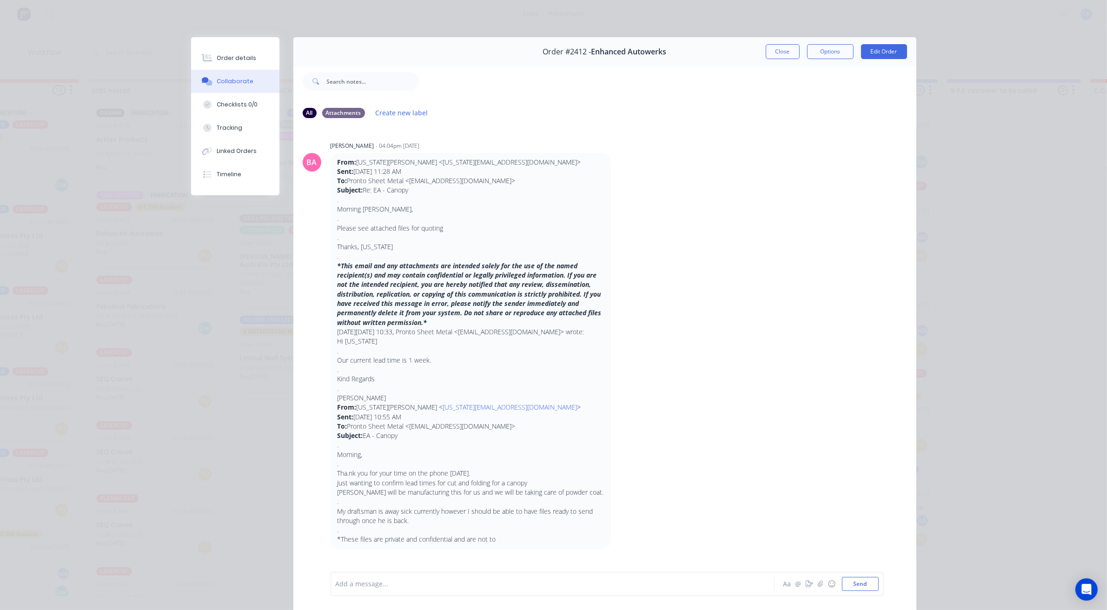
scroll to position [0, 0]
click at [782, 49] on button "Close" at bounding box center [783, 51] width 34 height 15
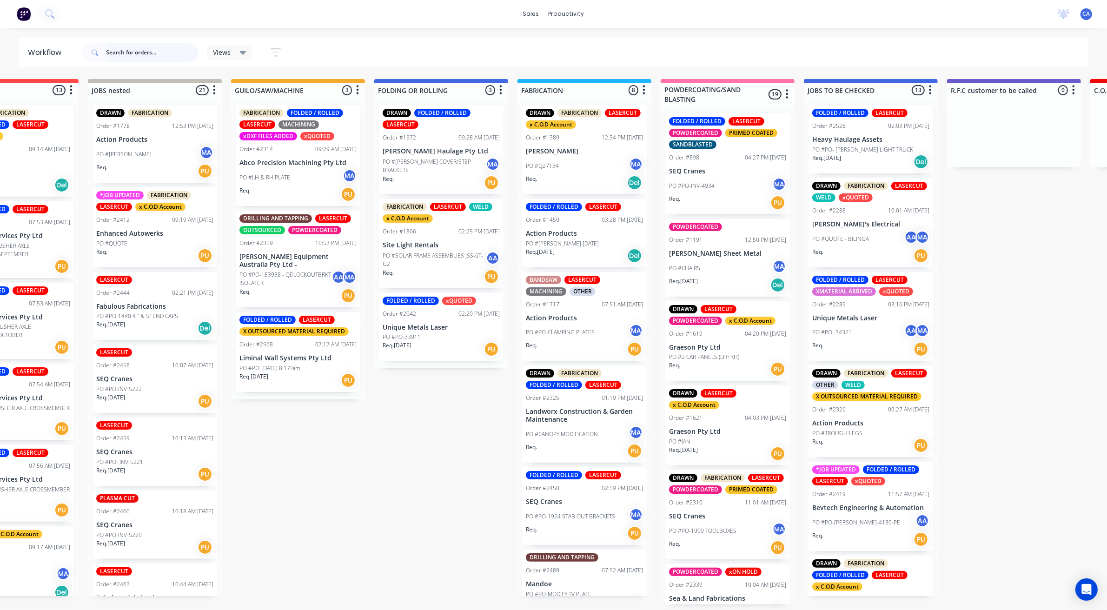
click at [121, 49] on input "text" at bounding box center [152, 52] width 92 height 19
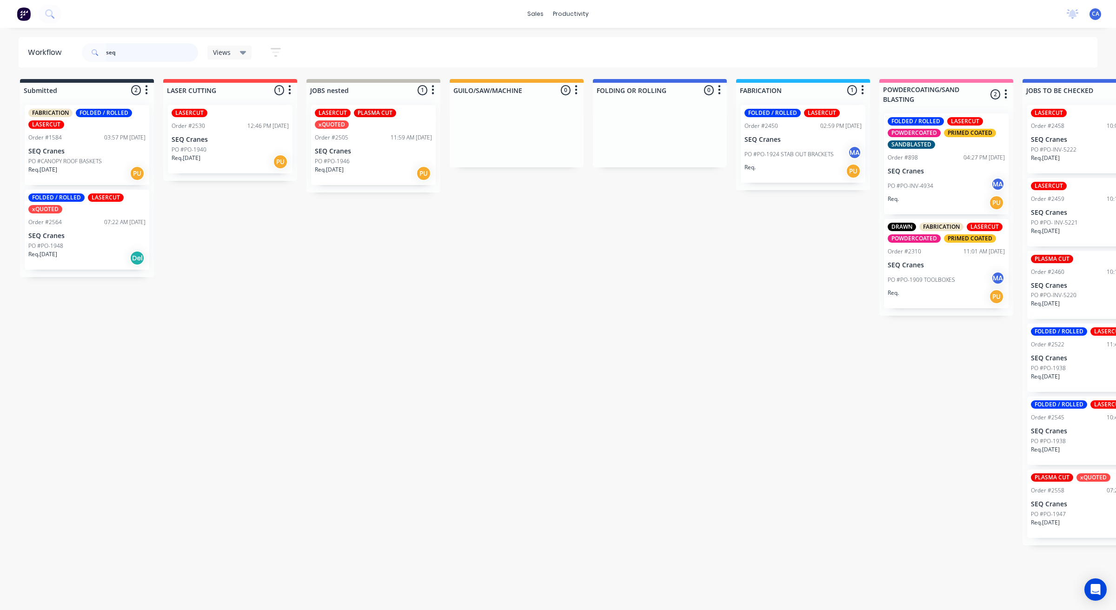
type input "seq"
click at [352, 157] on div "PO #PO-1946" at bounding box center [373, 161] width 117 height 8
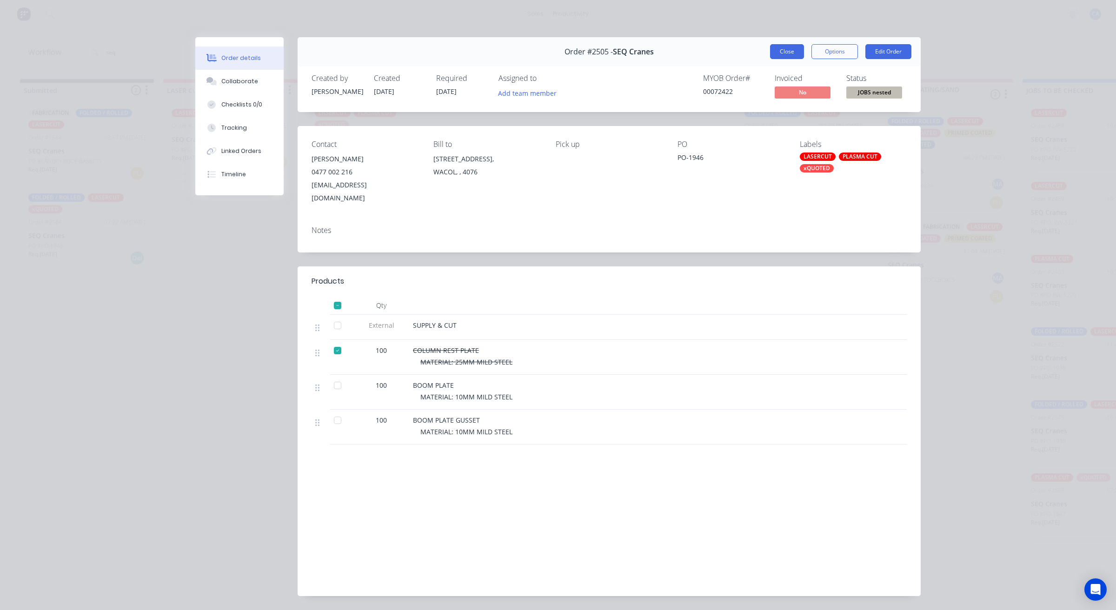
click at [776, 52] on button "Close" at bounding box center [787, 51] width 34 height 15
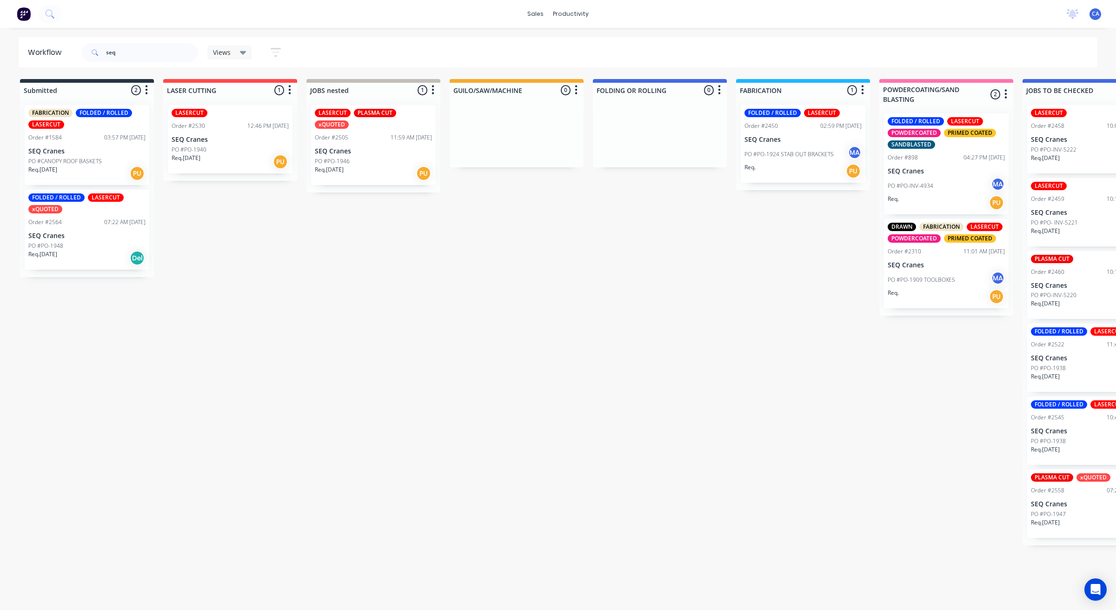
click at [184, 147] on p "PO #PO-1940" at bounding box center [189, 150] width 35 height 8
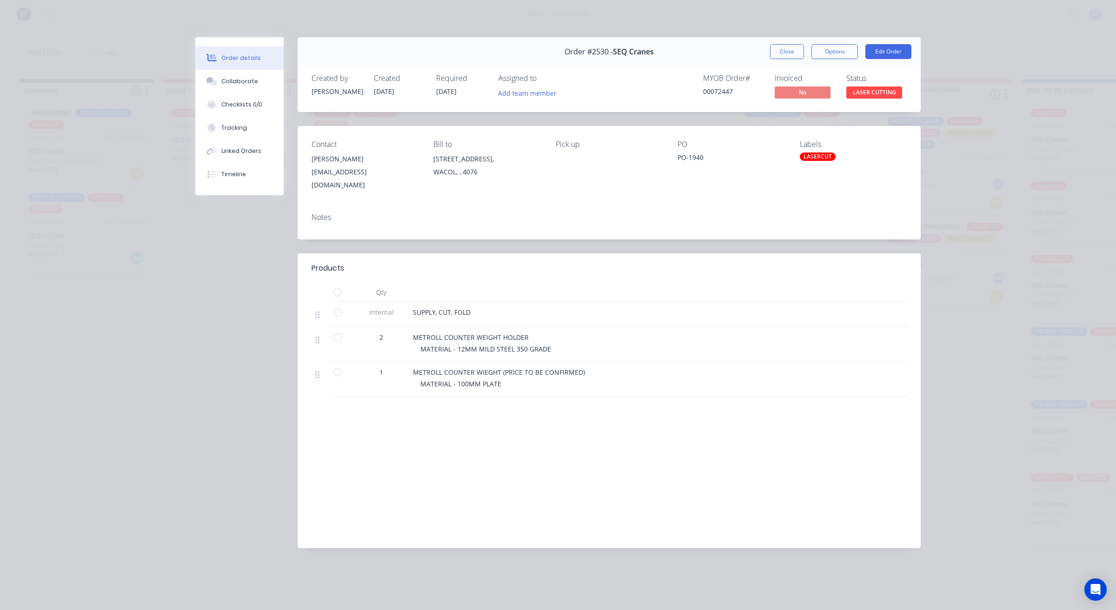
click at [234, 67] on button "Order details" at bounding box center [239, 58] width 88 height 23
click at [241, 73] on button "Collaborate" at bounding box center [239, 81] width 88 height 23
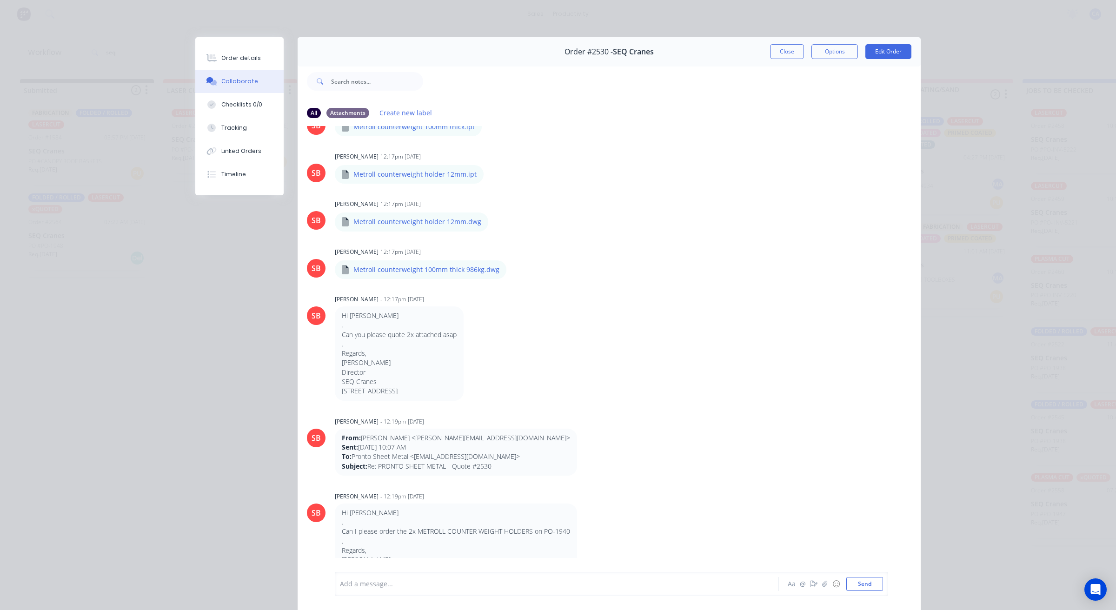
scroll to position [140, 0]
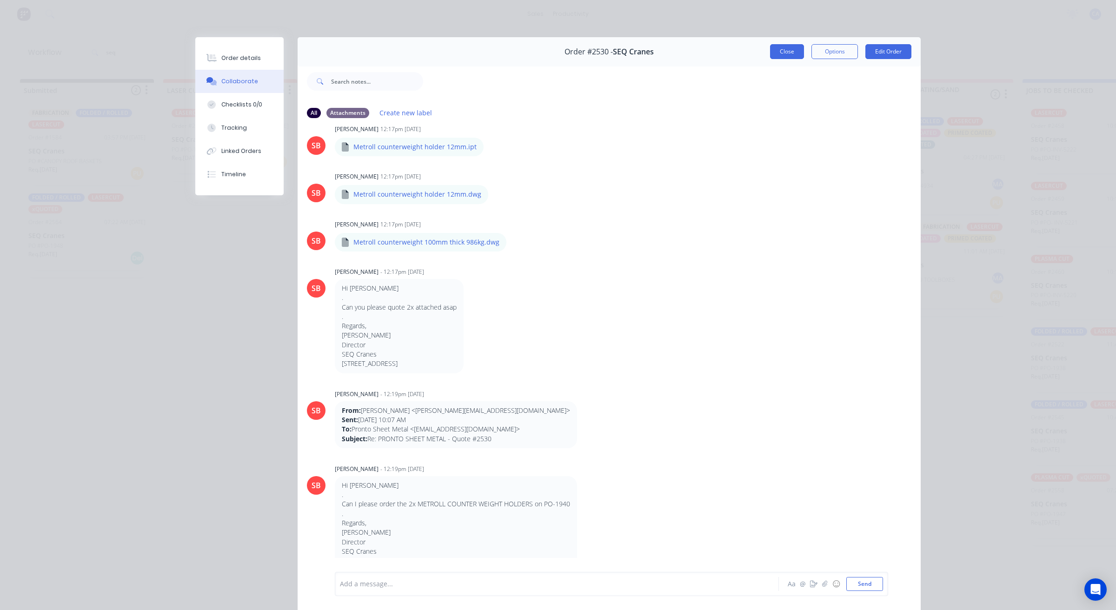
click at [780, 52] on button "Close" at bounding box center [787, 51] width 34 height 15
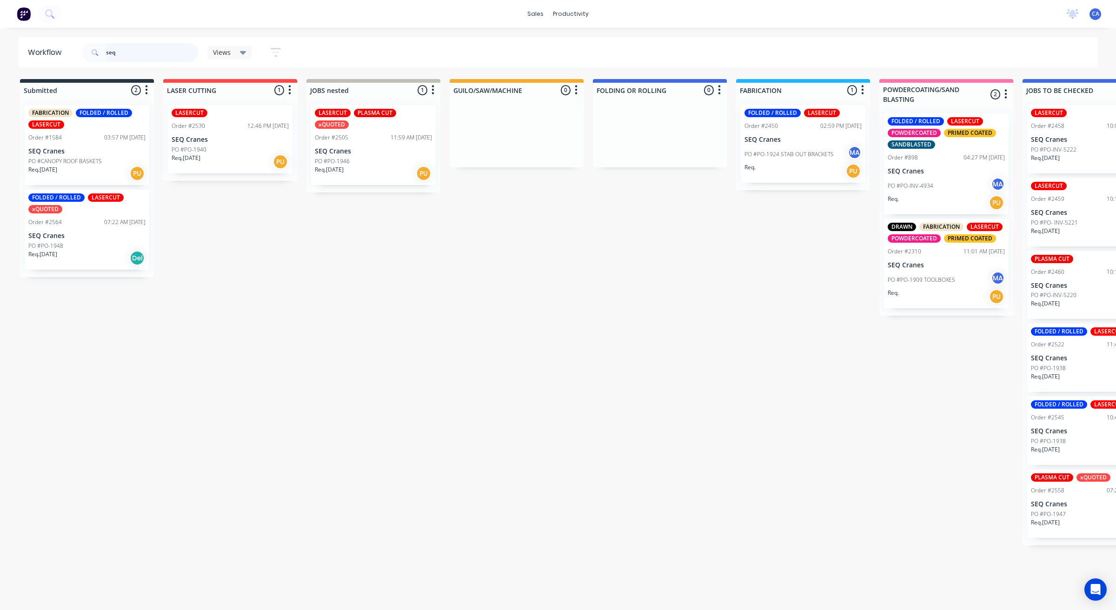
drag, startPoint x: 105, startPoint y: 53, endPoint x: 0, endPoint y: 50, distance: 104.7
click at [55, 55] on header "Workflow seq Views Save new view None (Default) edit Show/Hide statuses Show li…" at bounding box center [558, 52] width 1079 height 30
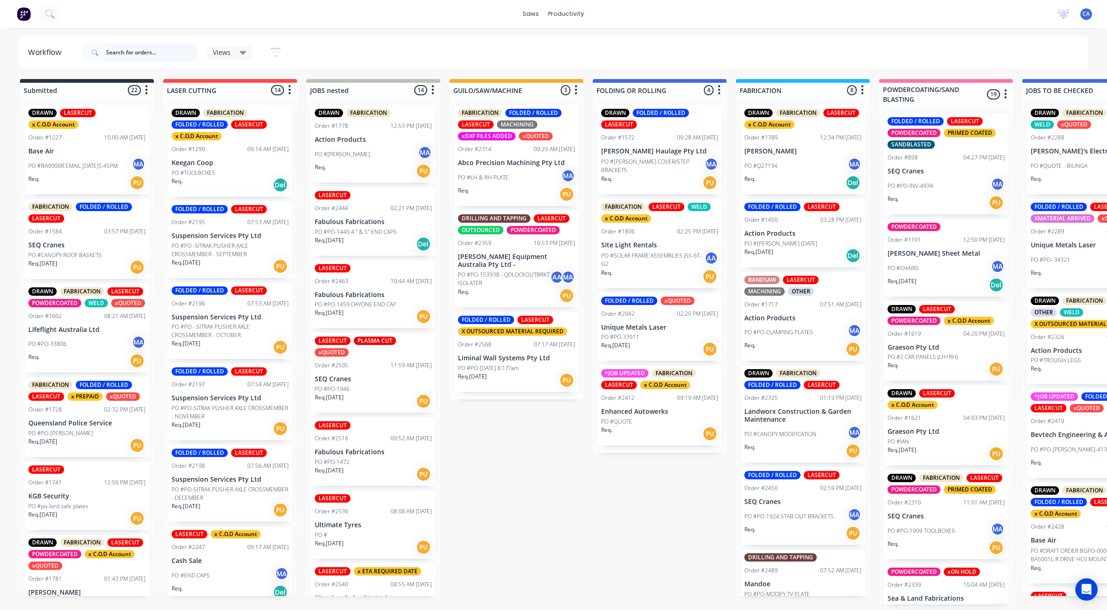
click at [143, 55] on input "text" at bounding box center [152, 52] width 92 height 19
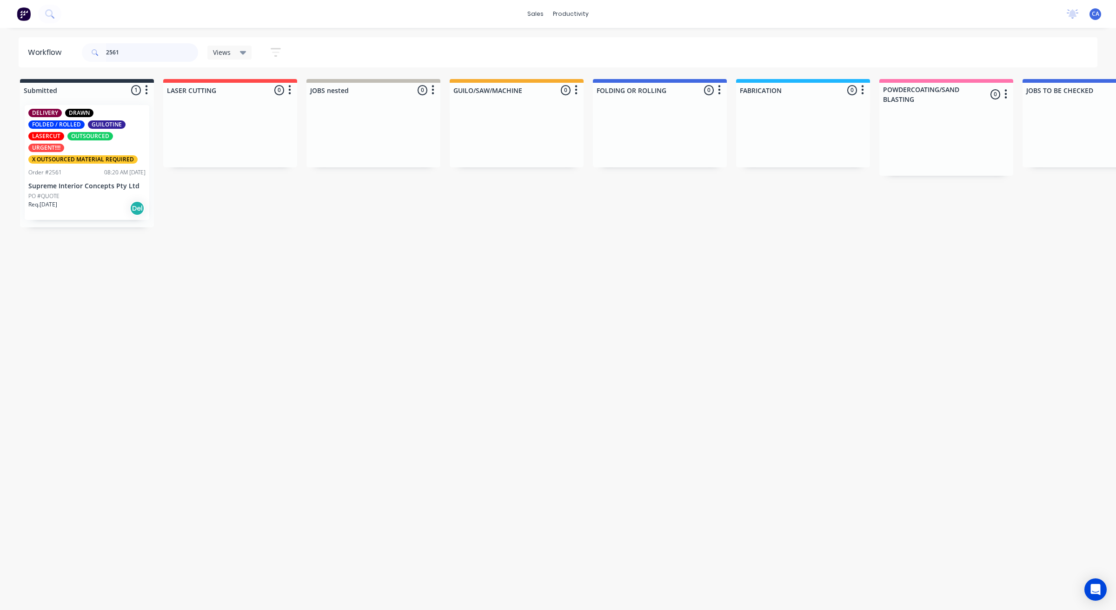
type input "2561"
click at [91, 145] on div "DELIVERY DRAWN FOLDED / ROLLED GUILOTINE LASERCUT OUTSOURCED URGENT!!!! X OUTSO…" at bounding box center [86, 136] width 117 height 55
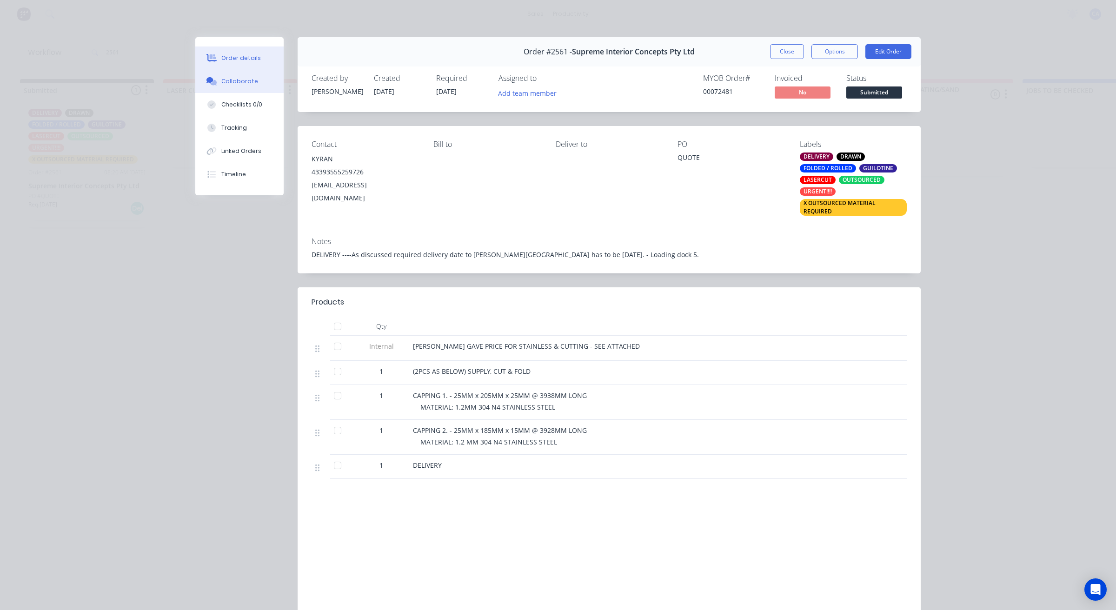
click at [224, 81] on div "Collaborate" at bounding box center [239, 81] width 37 height 8
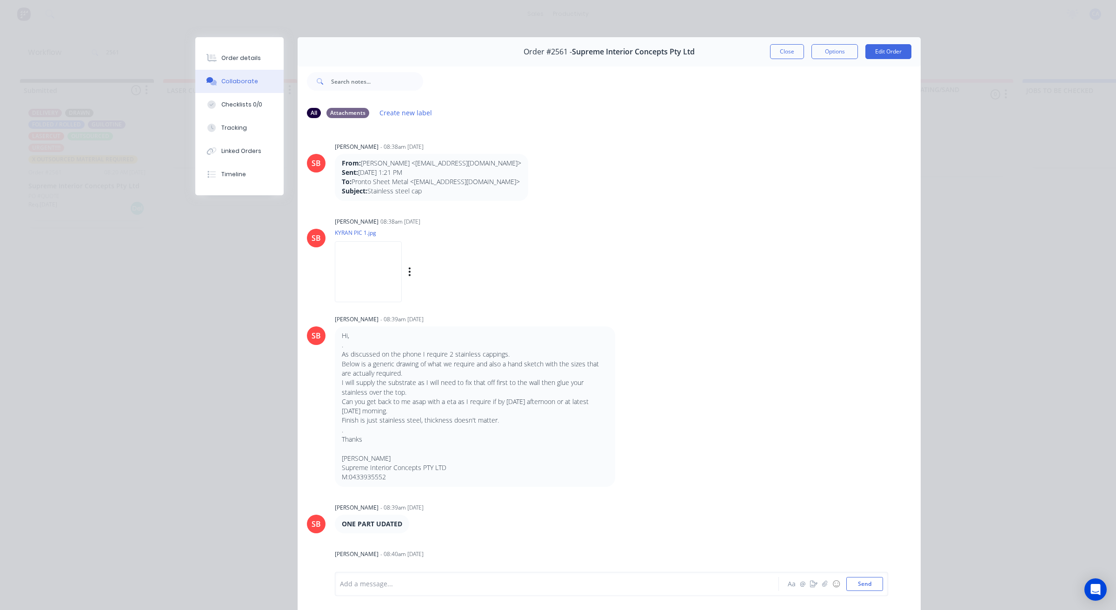
click at [370, 282] on img at bounding box center [368, 271] width 67 height 61
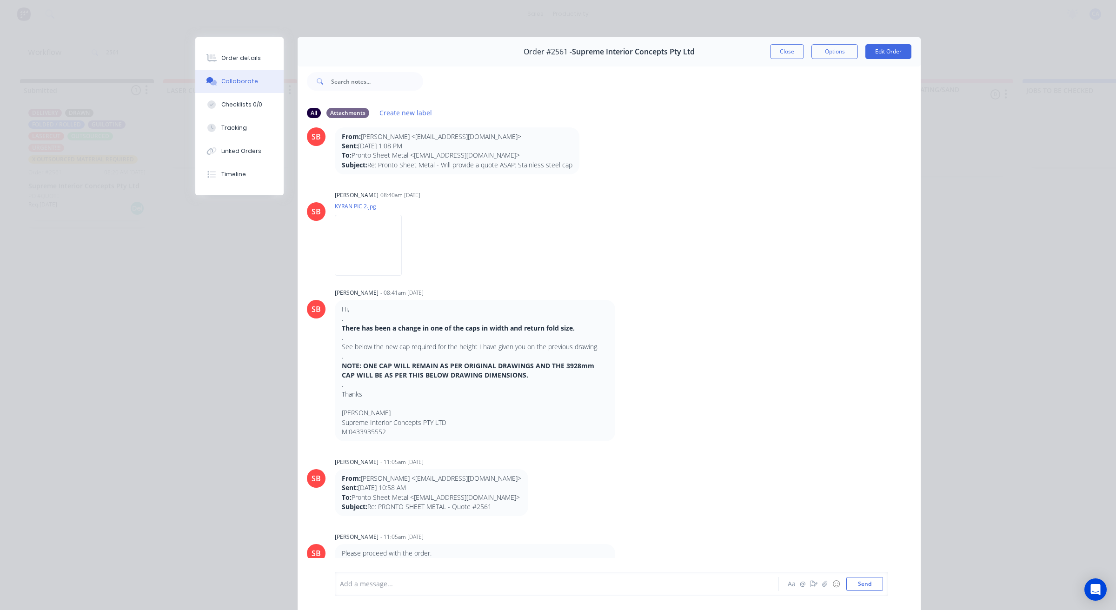
scroll to position [465, 0]
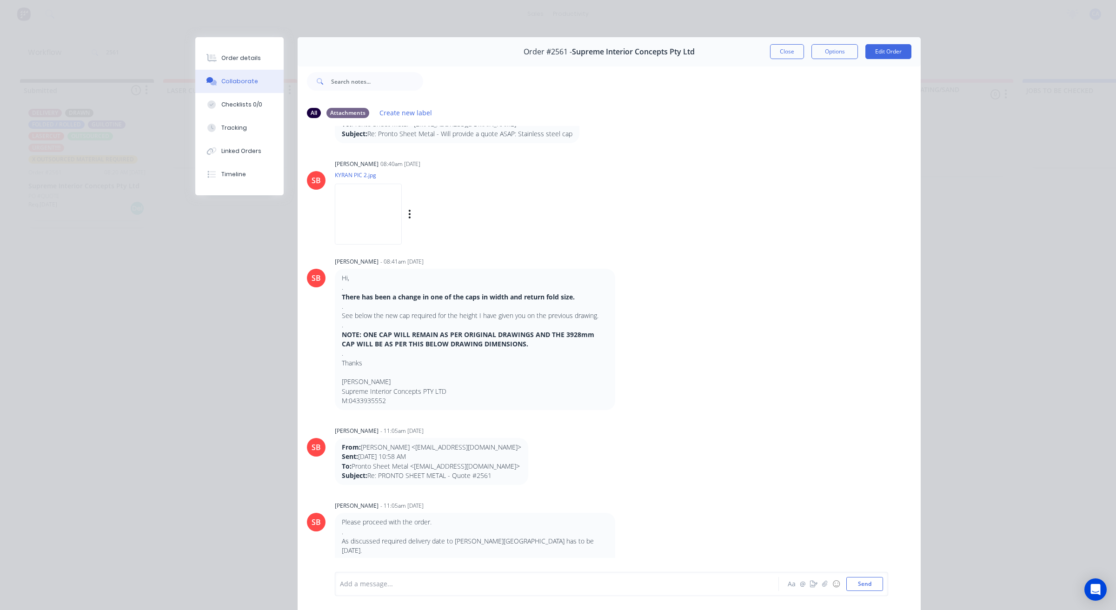
click at [365, 225] on img at bounding box center [368, 214] width 67 height 61
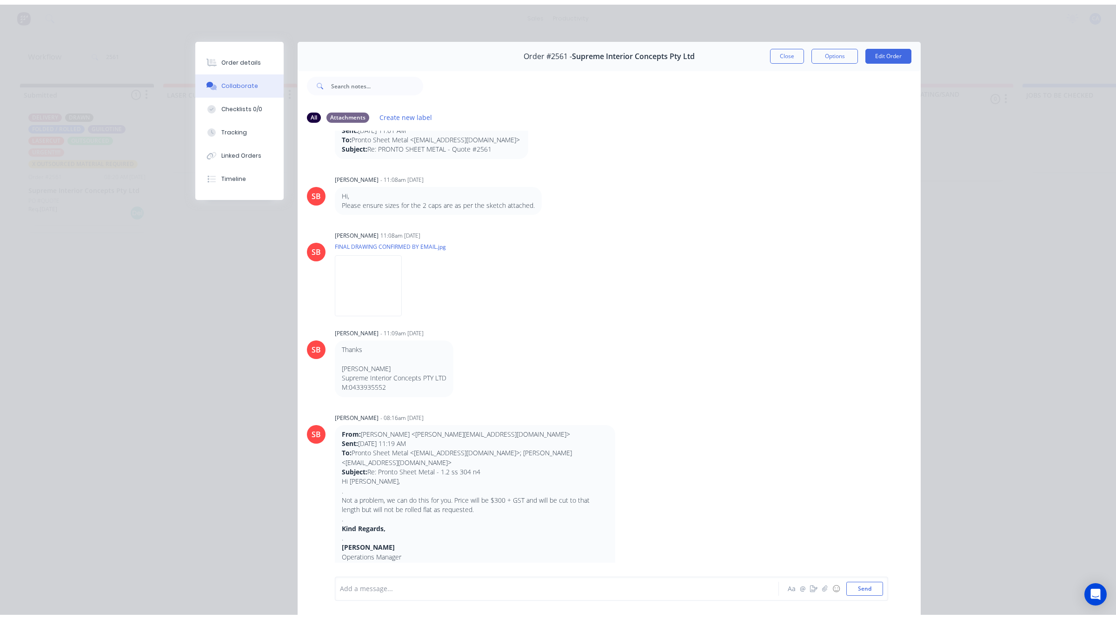
scroll to position [1105, 0]
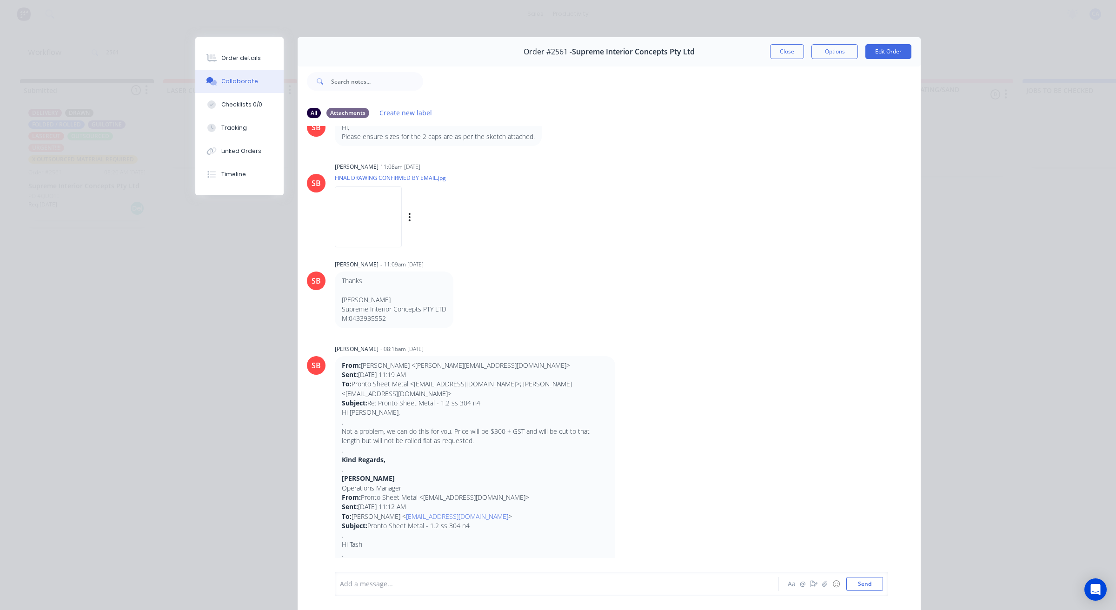
click at [350, 200] on img at bounding box center [368, 216] width 67 height 61
click at [358, 214] on img at bounding box center [368, 216] width 67 height 61
click at [784, 54] on button "Close" at bounding box center [787, 51] width 34 height 15
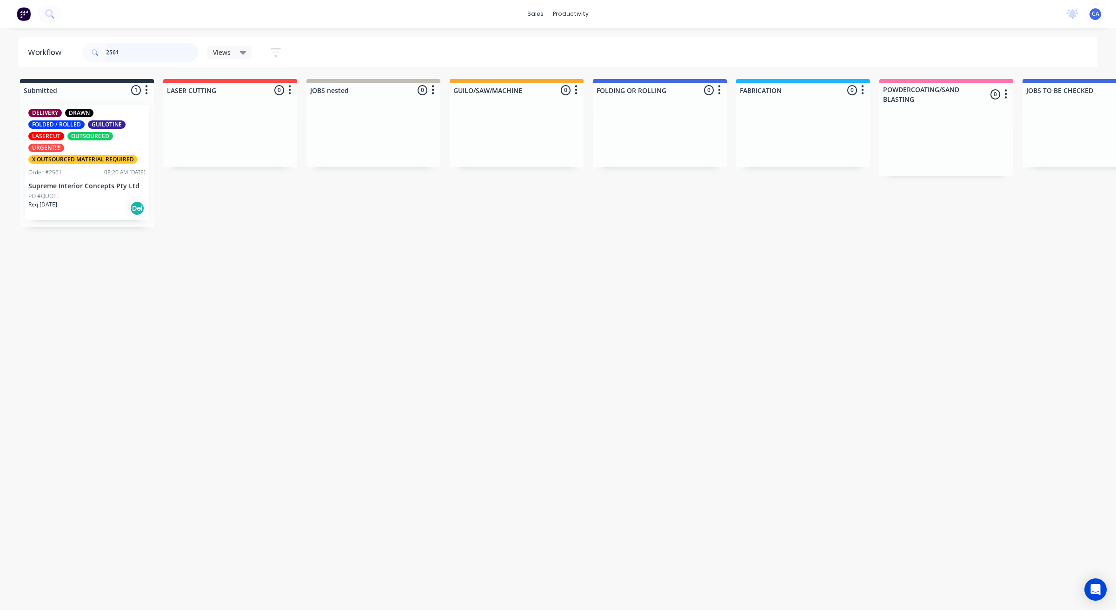
drag, startPoint x: 140, startPoint y: 52, endPoint x: 6, endPoint y: 45, distance: 134.6
click at [26, 49] on header "Workflow 2561 Views Save new view None (Default) edit Show/Hide statuses Show l…" at bounding box center [558, 52] width 1079 height 30
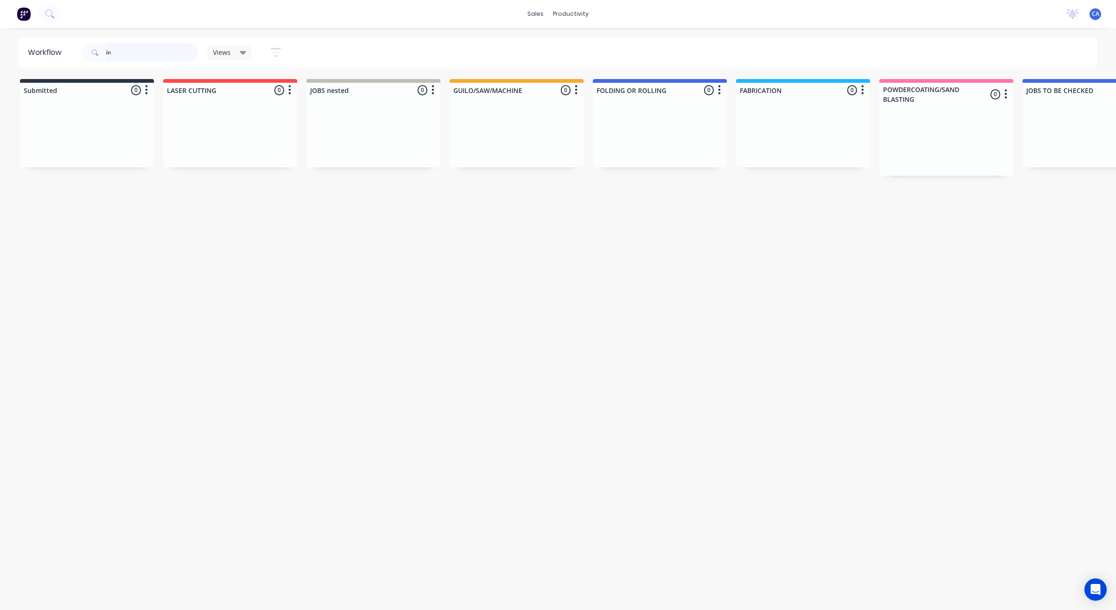
type input "i"
type input "a"
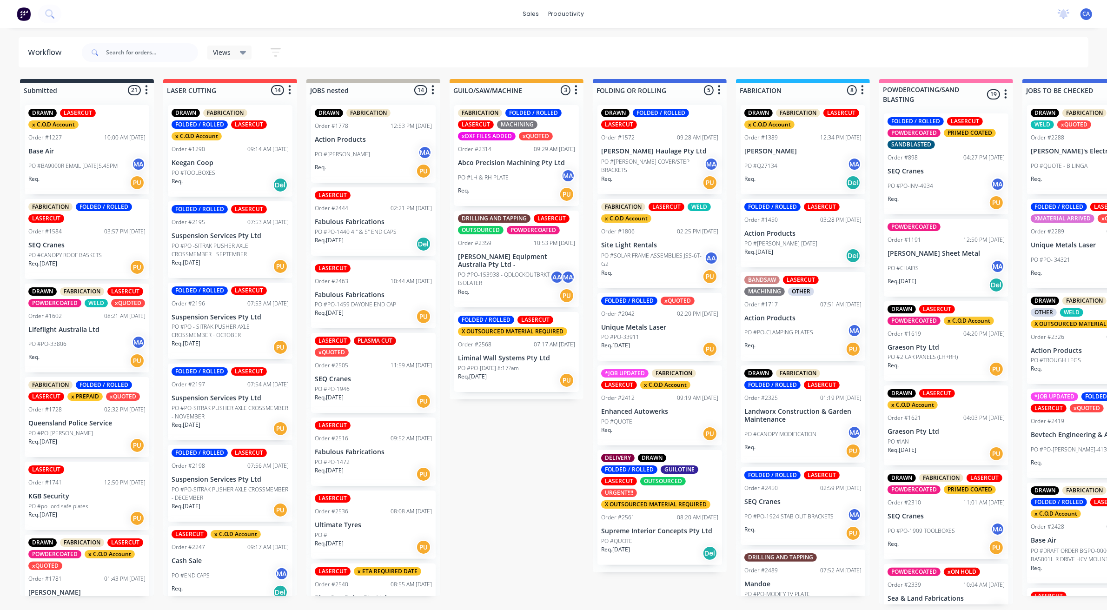
click at [650, 424] on div "PO #QUOTE" at bounding box center [659, 422] width 117 height 8
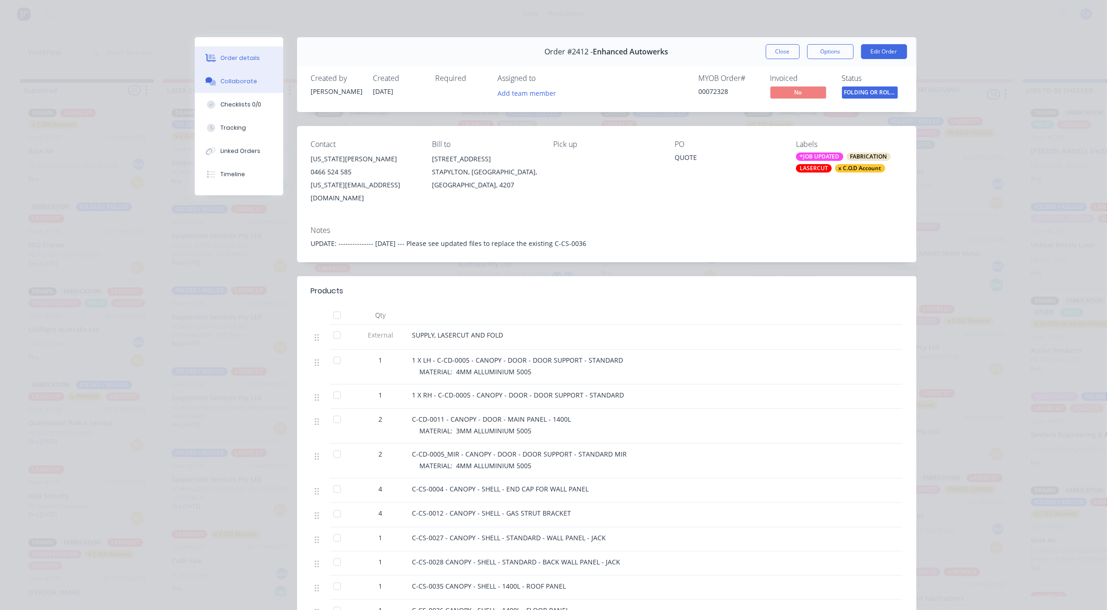
click at [247, 82] on div "Collaborate" at bounding box center [238, 81] width 37 height 8
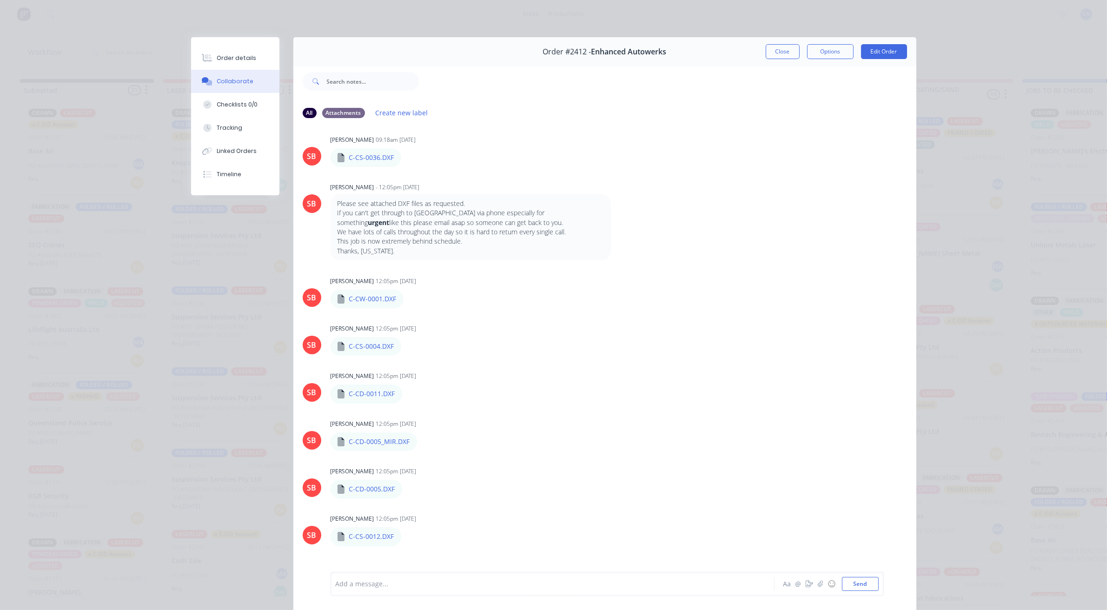
scroll to position [836, 0]
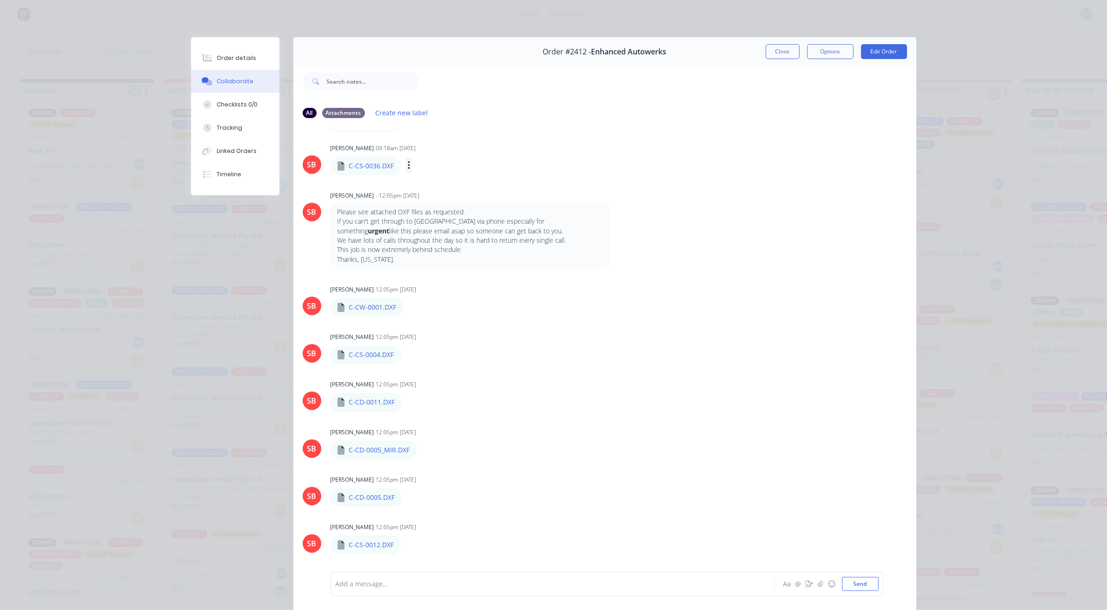
click at [407, 171] on button "button" at bounding box center [409, 165] width 4 height 13
click at [435, 180] on button "Labels" at bounding box center [470, 169] width 105 height 21
drag, startPoint x: 668, startPoint y: 295, endPoint x: 345, endPoint y: 185, distance: 341.2
click at [641, 290] on div "BA Brenda Abrahams - 04:04pm 23/07/25 From: Georgia Hughes <georgia@enhancedaut…" at bounding box center [604, 348] width 623 height 445
drag, startPoint x: 405, startPoint y: 173, endPoint x: 408, endPoint y: 181, distance: 9.3
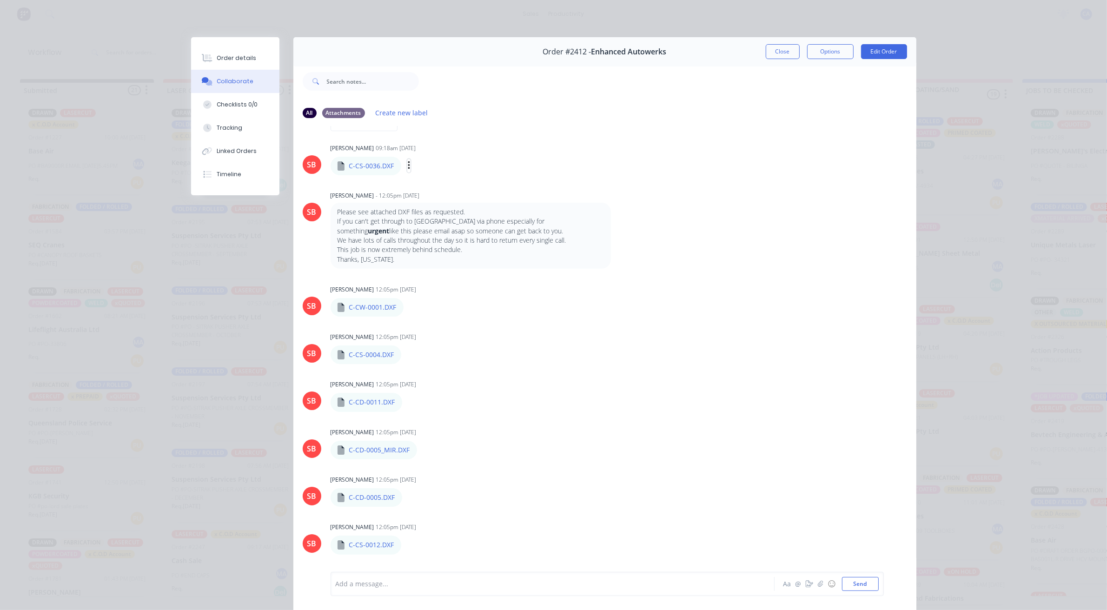
click at [408, 171] on icon "button" at bounding box center [409, 165] width 3 height 11
click at [438, 200] on div "Sandra Booker - 12:05pm 08/08/25" at bounding box center [476, 196] width 291 height 8
drag, startPoint x: 403, startPoint y: 177, endPoint x: 407, endPoint y: 182, distance: 6.6
click at [408, 171] on icon "button" at bounding box center [409, 165] width 3 height 11
click at [439, 199] on button "Download" at bounding box center [470, 190] width 105 height 21
